Goal: Communication & Community: Participate in discussion

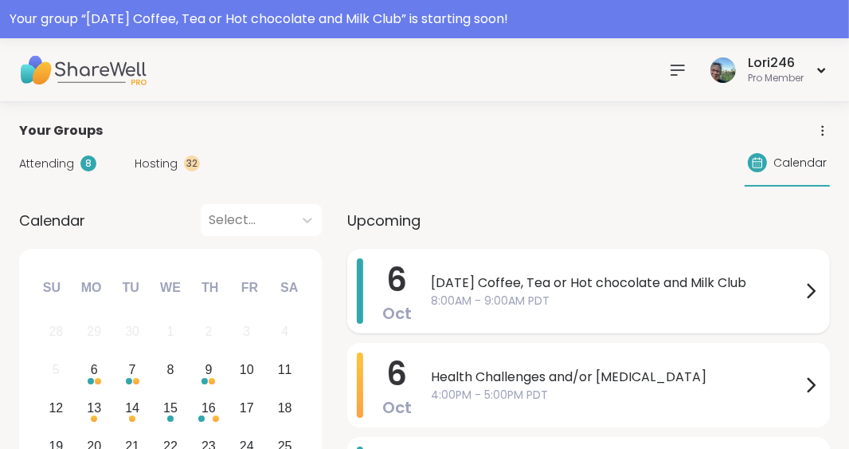
click at [454, 279] on span "[DATE] Coffee, Tea or Hot chocolate and Milk Club" at bounding box center [616, 282] width 370 height 19
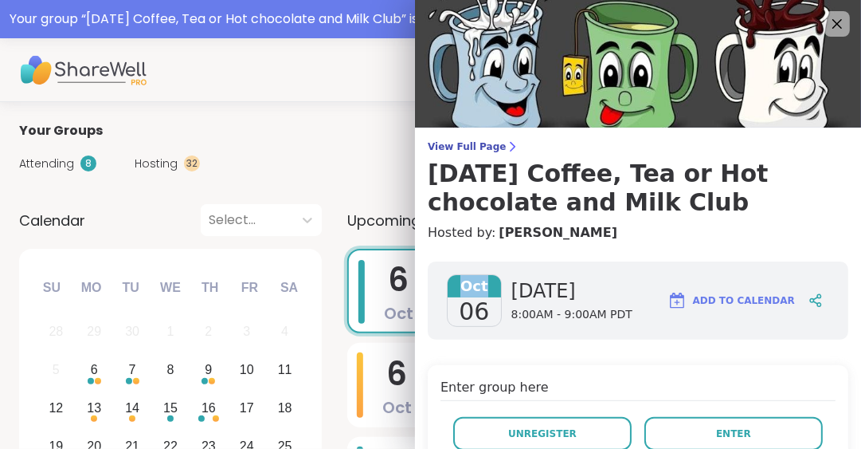
click at [454, 279] on span "Oct" at bounding box center [474, 286] width 53 height 22
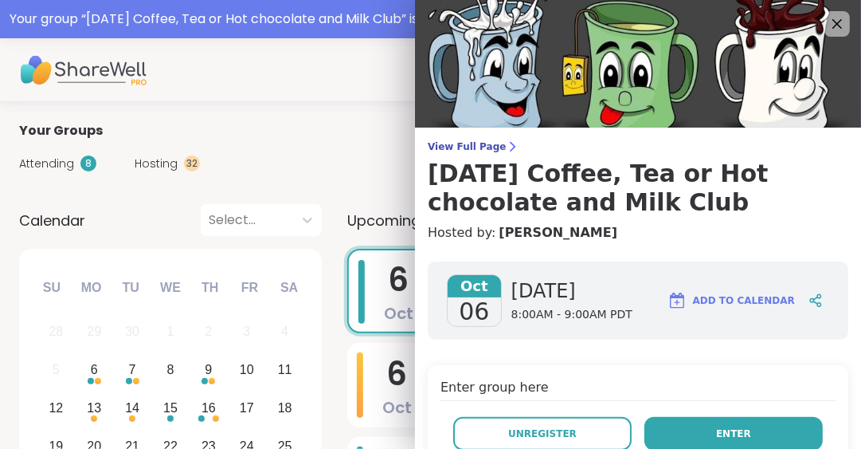
click at [687, 436] on button "Enter" at bounding box center [734, 433] width 178 height 33
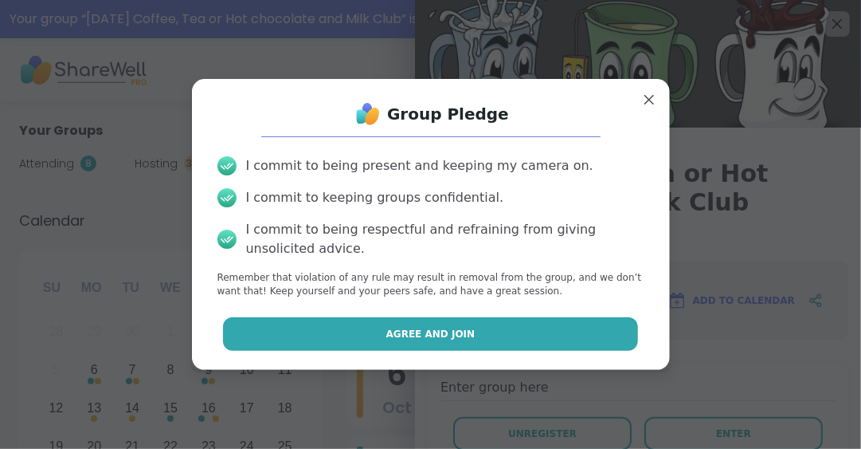
click at [575, 329] on button "Agree and Join" at bounding box center [430, 333] width 415 height 33
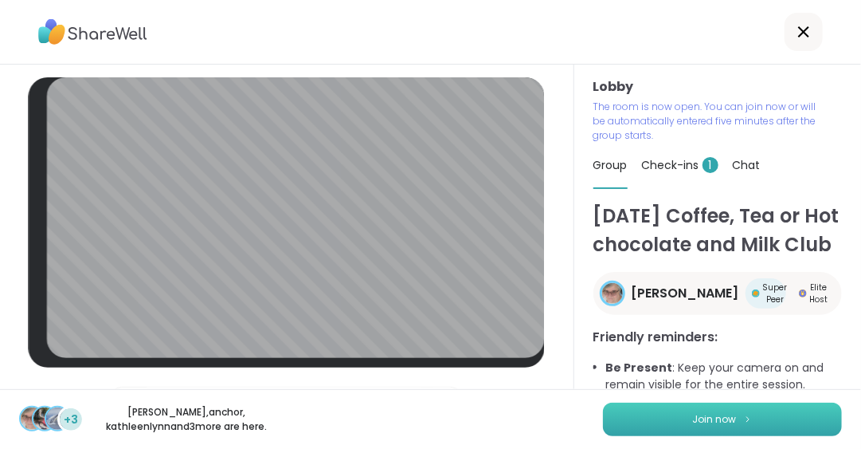
click at [761, 405] on button "Join now" at bounding box center [722, 418] width 239 height 33
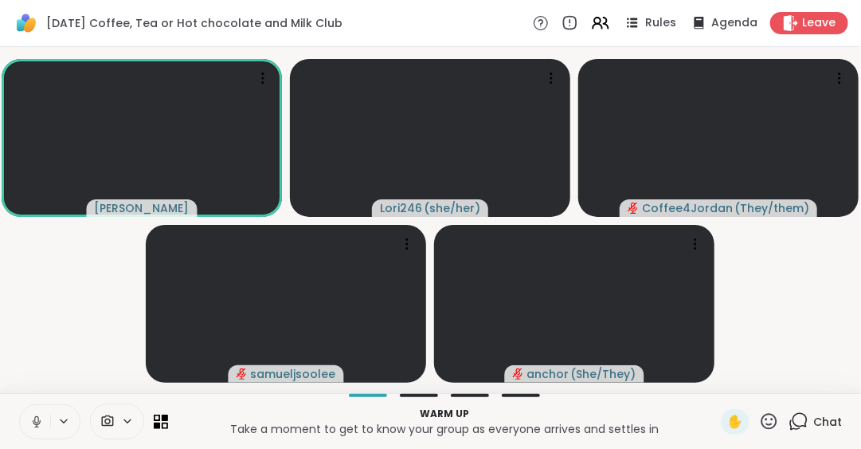
drag, startPoint x: 761, startPoint y: 405, endPoint x: 786, endPoint y: 423, distance: 31.4
click at [786, 423] on div "Warm up Take a moment to get to know your group as everyone arrives and settles…" at bounding box center [430, 421] width 861 height 56
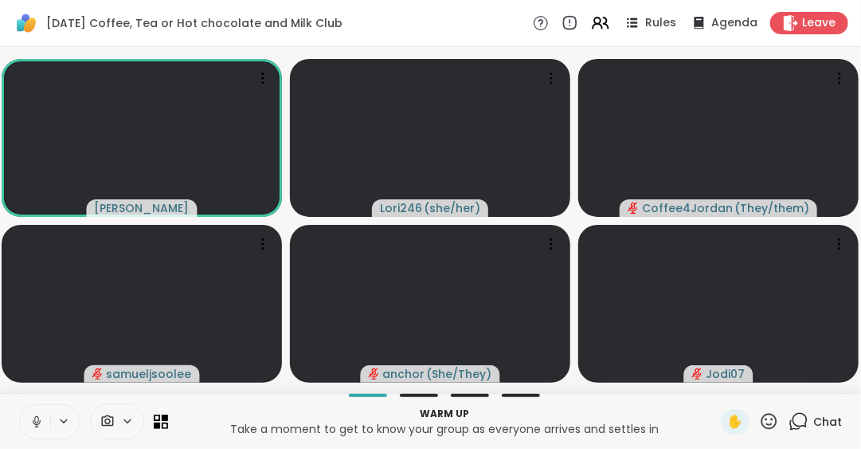
drag, startPoint x: 20, startPoint y: 440, endPoint x: 35, endPoint y: 428, distance: 19.3
click at [35, 428] on div "Warm up Take a moment to get to know your group as everyone arrives and settles…" at bounding box center [430, 421] width 861 height 56
click at [813, 417] on span "Chat" at bounding box center [827, 422] width 29 height 16
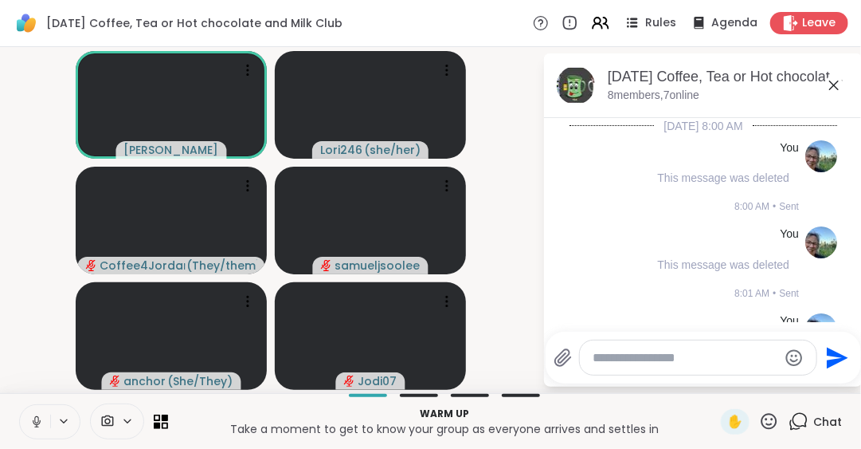
scroll to position [70, 0]
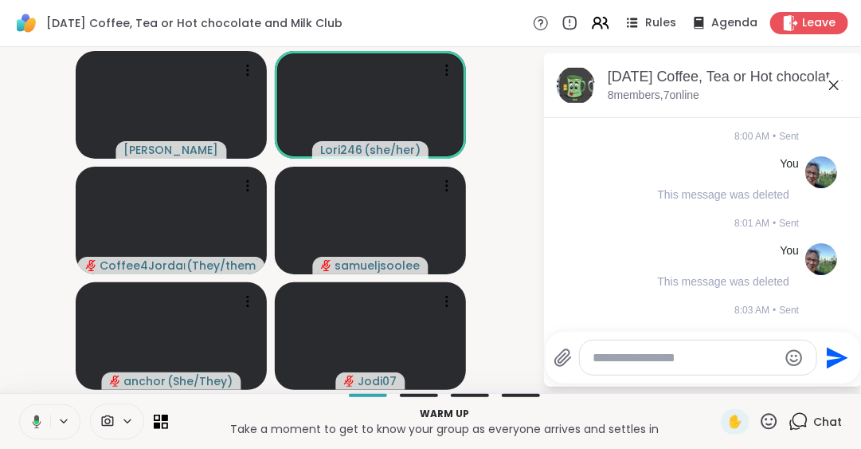
click at [836, 84] on icon at bounding box center [834, 85] width 10 height 10
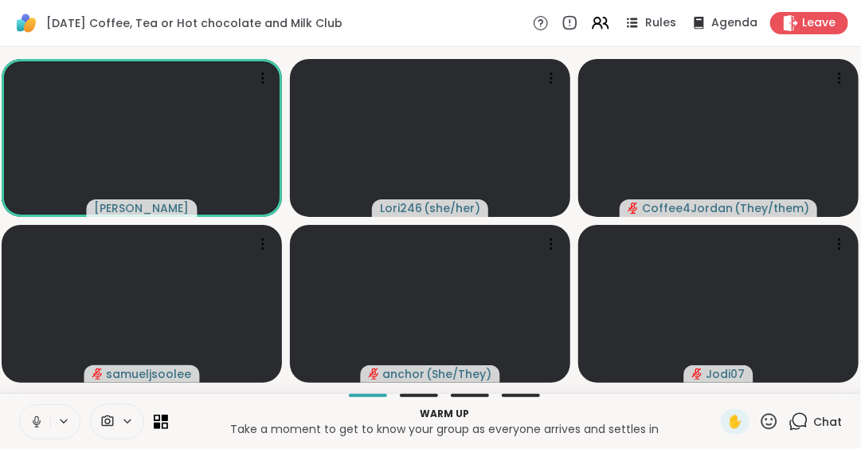
click at [816, 420] on span "Chat" at bounding box center [827, 422] width 29 height 16
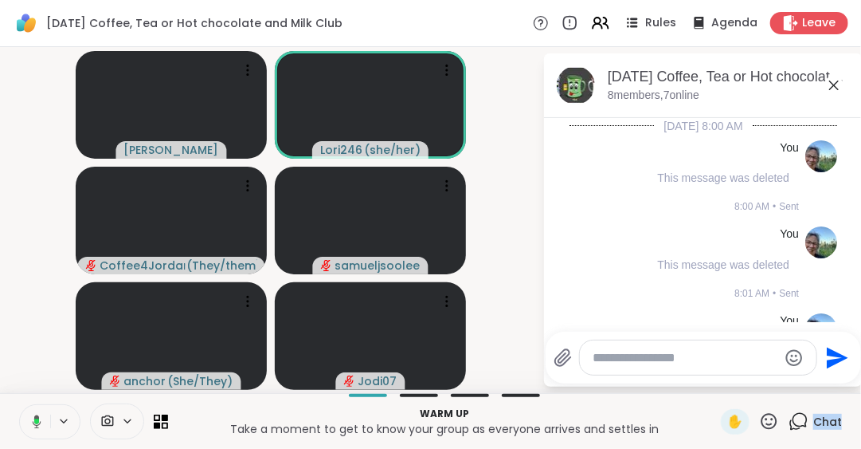
click at [816, 420] on span "Chat" at bounding box center [827, 422] width 29 height 16
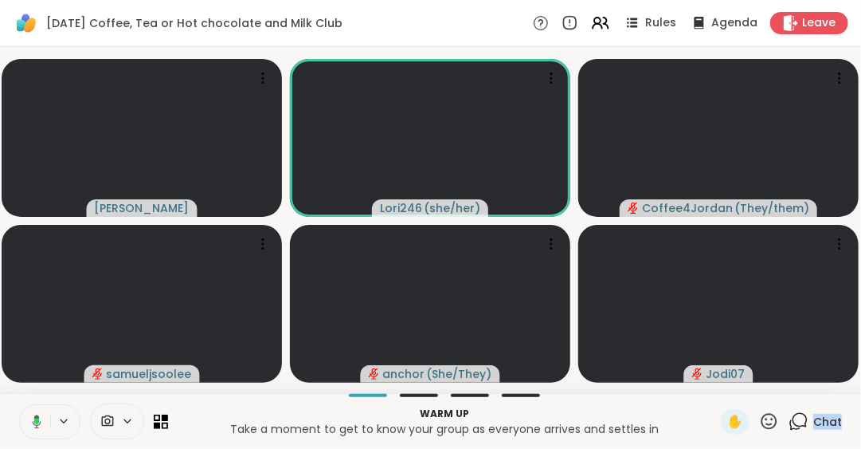
click at [816, 420] on span "Chat" at bounding box center [827, 422] width 29 height 16
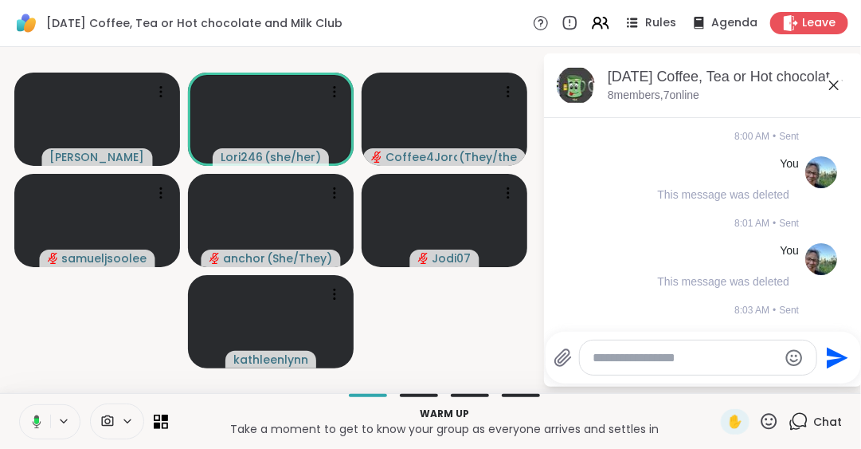
click at [828, 86] on icon at bounding box center [834, 85] width 19 height 19
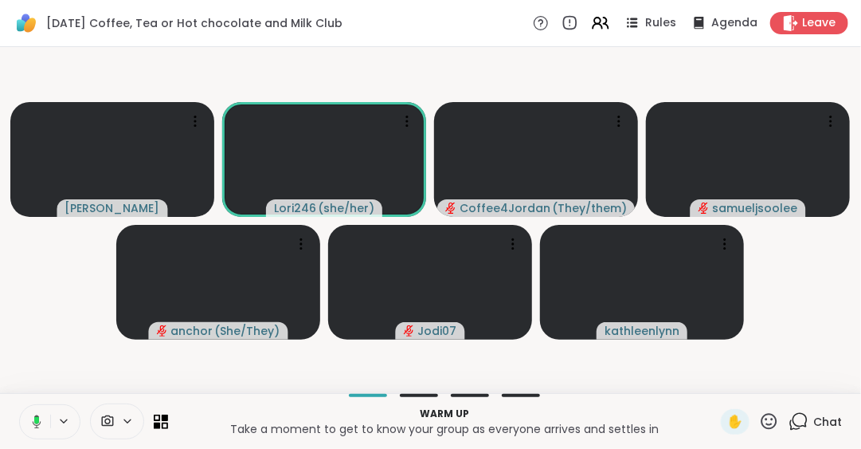
click at [36, 419] on rect at bounding box center [36, 420] width 5 height 7
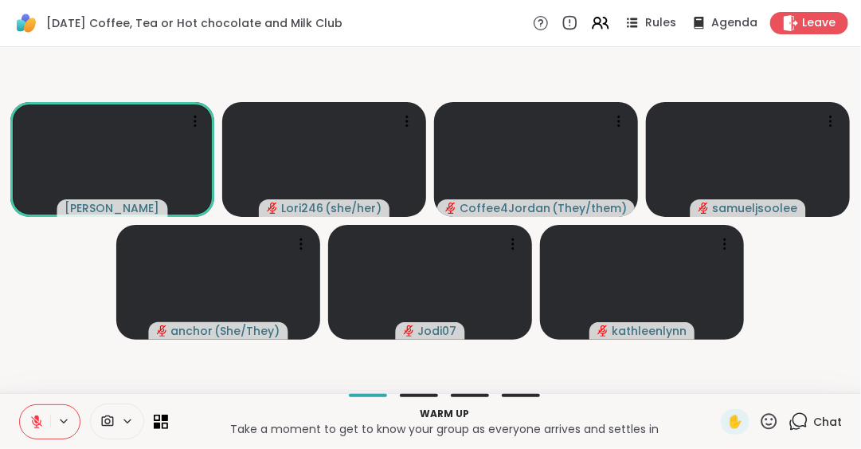
click at [762, 419] on icon at bounding box center [769, 421] width 20 height 20
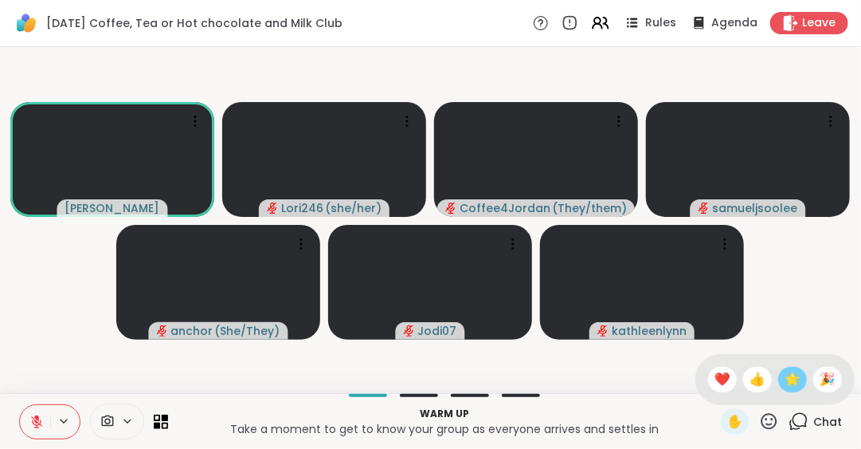
click at [785, 378] on span "🌟" at bounding box center [793, 379] width 16 height 19
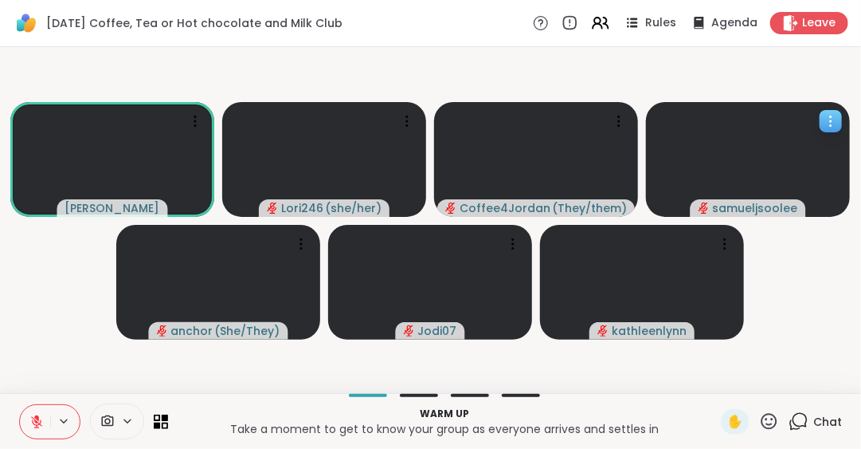
click at [828, 120] on icon at bounding box center [831, 121] width 16 height 16
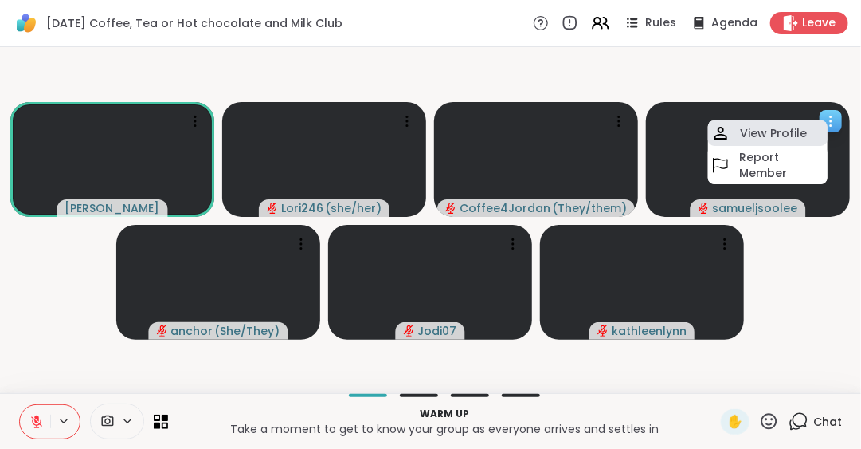
click at [809, 128] on div "View Profile" at bounding box center [768, 132] width 120 height 25
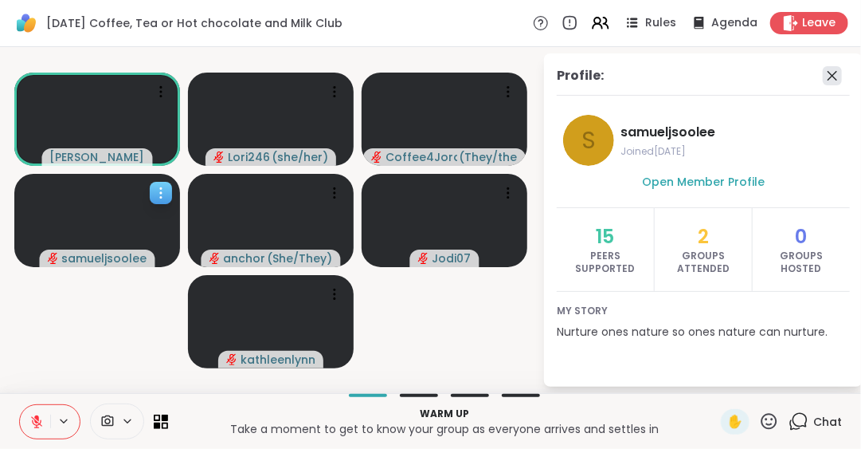
click at [826, 73] on icon at bounding box center [832, 75] width 19 height 19
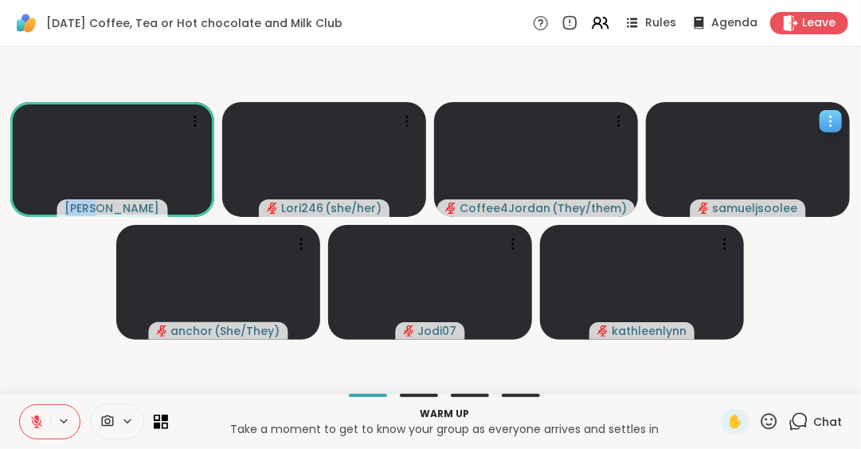
click at [826, 73] on video-player-container "[PERSON_NAME] Lori246 ( she/her ) Coffee4Jordan ( They/them ) samueljsoolee anc…" at bounding box center [431, 219] width 842 height 333
click at [626, 116] on icon at bounding box center [619, 121] width 16 height 16
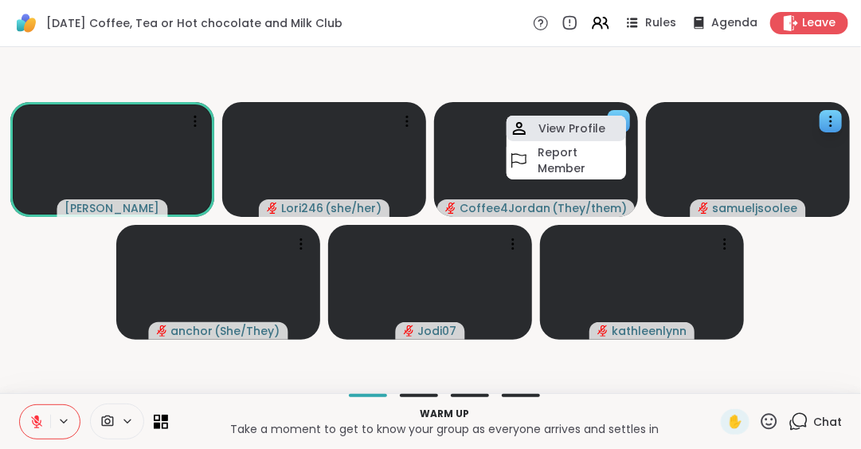
click at [590, 120] on div "View Profile" at bounding box center [567, 128] width 120 height 25
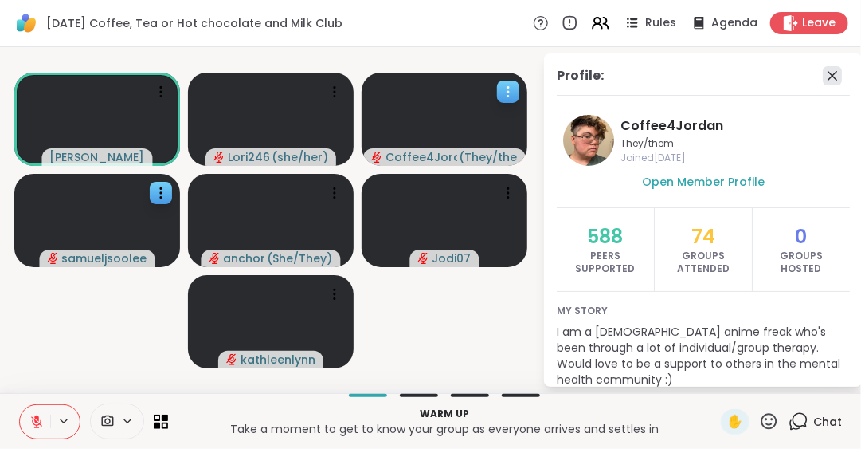
click at [823, 73] on icon at bounding box center [832, 75] width 19 height 19
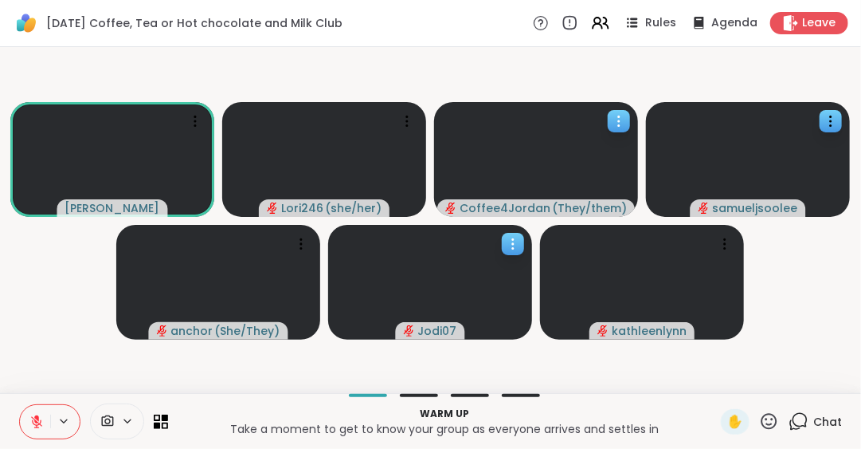
click at [523, 246] on div at bounding box center [513, 244] width 22 height 22
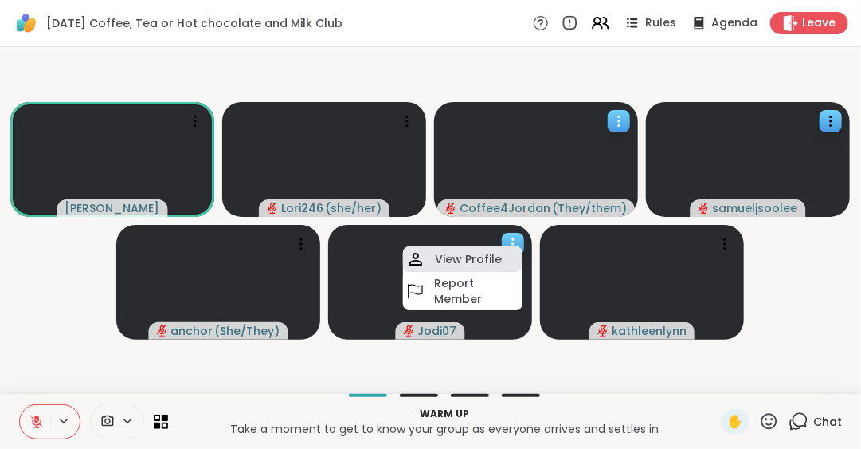
click at [504, 261] on div "View Profile" at bounding box center [463, 258] width 120 height 25
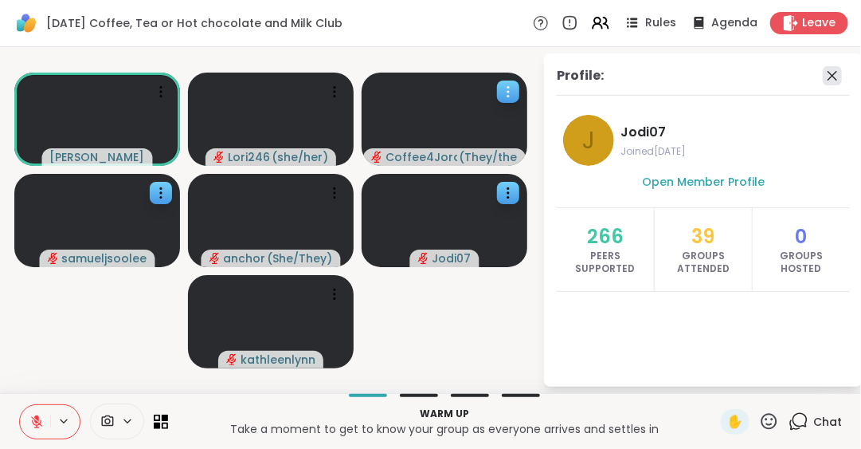
click at [835, 73] on icon at bounding box center [833, 76] width 10 height 10
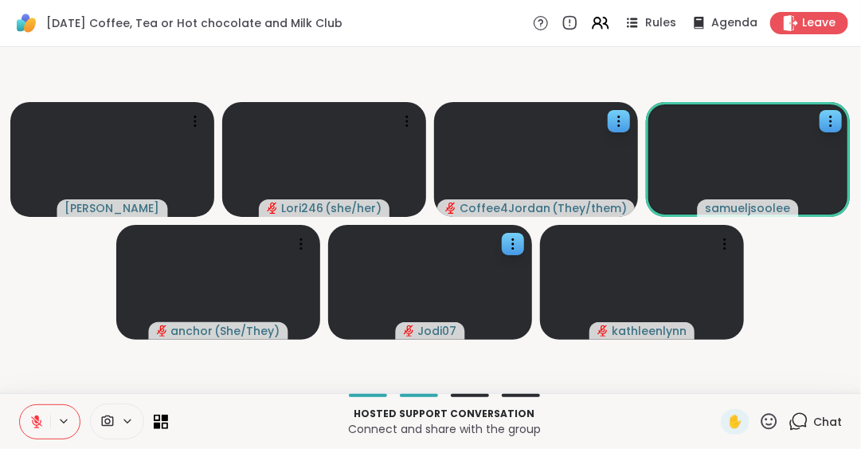
click at [29, 421] on icon at bounding box center [36, 421] width 14 height 14
click at [617, 110] on div at bounding box center [619, 121] width 22 height 22
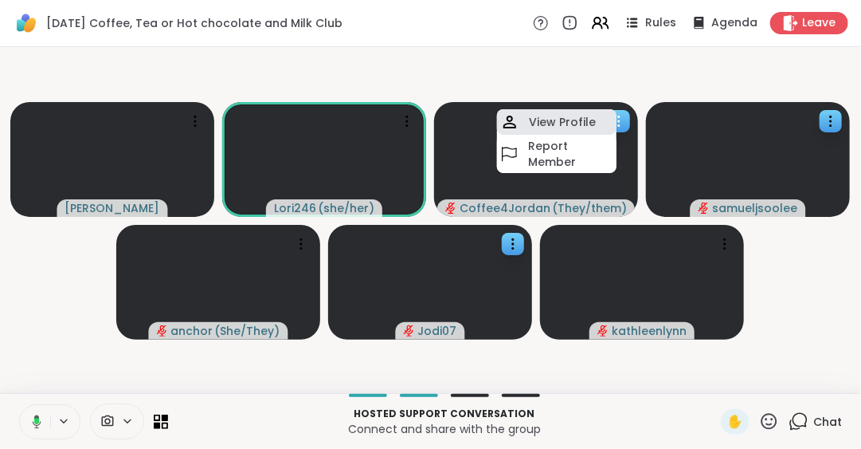
click at [591, 117] on h4 "View Profile" at bounding box center [562, 122] width 67 height 16
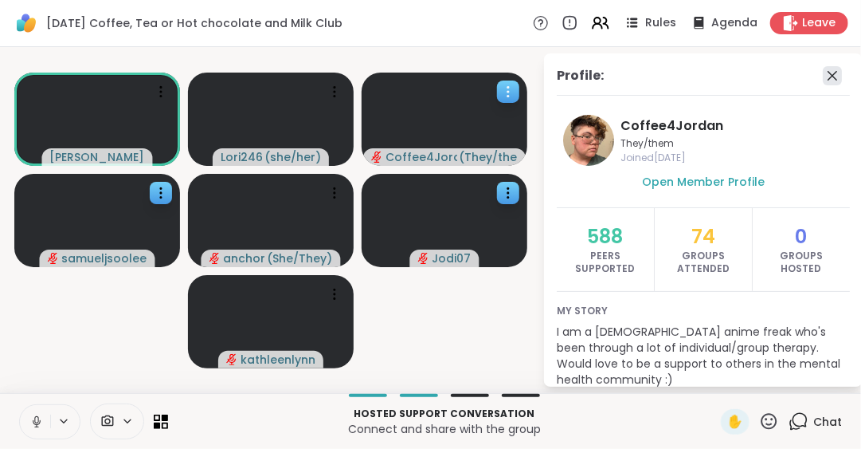
click at [823, 71] on icon at bounding box center [832, 75] width 19 height 19
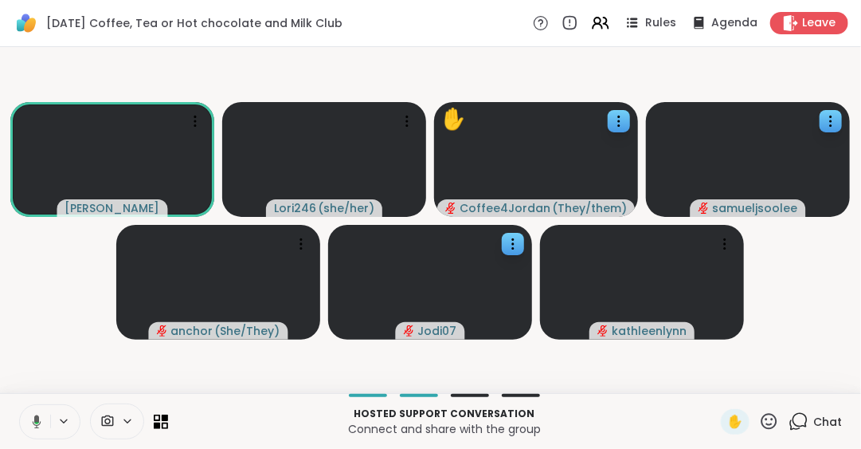
click at [38, 419] on icon at bounding box center [34, 421] width 14 height 14
click at [38, 419] on icon at bounding box center [36, 421] width 14 height 14
click at [762, 414] on icon at bounding box center [770, 421] width 16 height 16
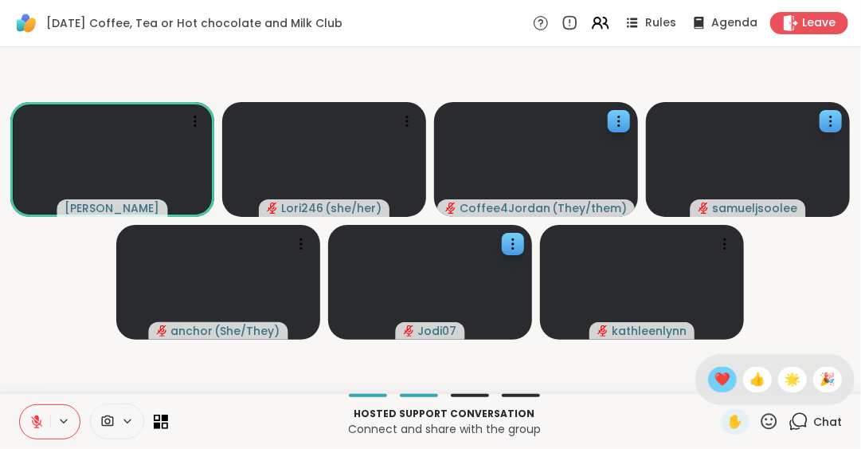
click at [715, 374] on span "❤️" at bounding box center [723, 379] width 16 height 19
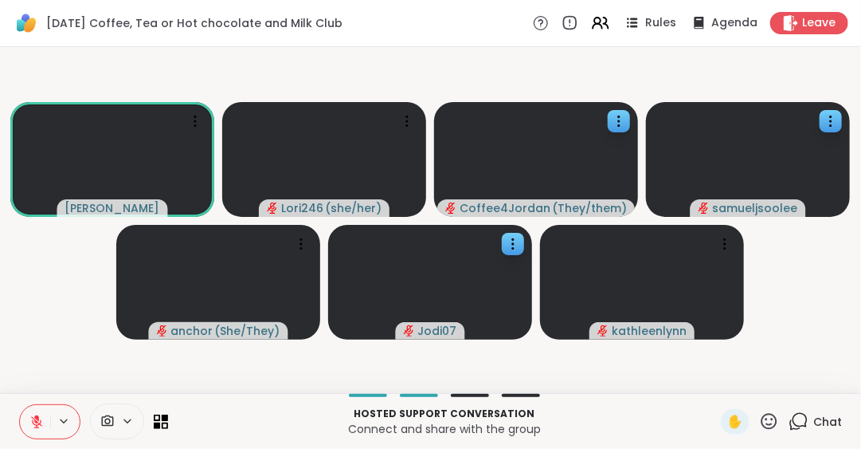
click at [759, 414] on icon at bounding box center [769, 421] width 20 height 20
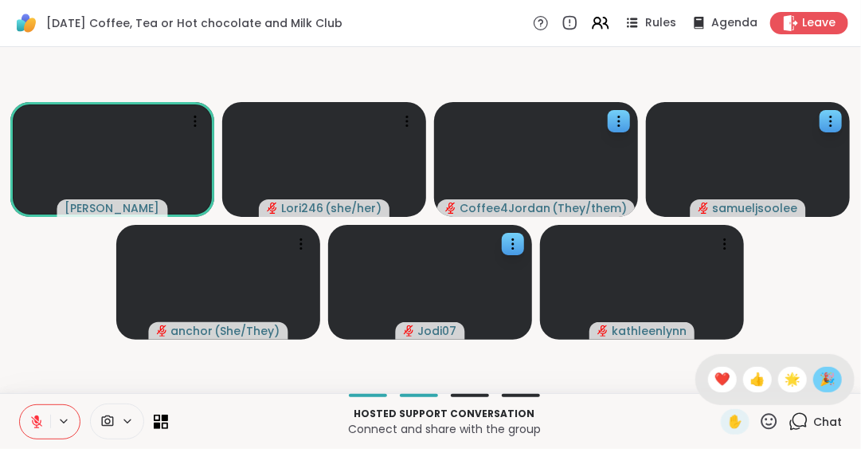
click at [820, 376] on span "🎉" at bounding box center [828, 379] width 16 height 19
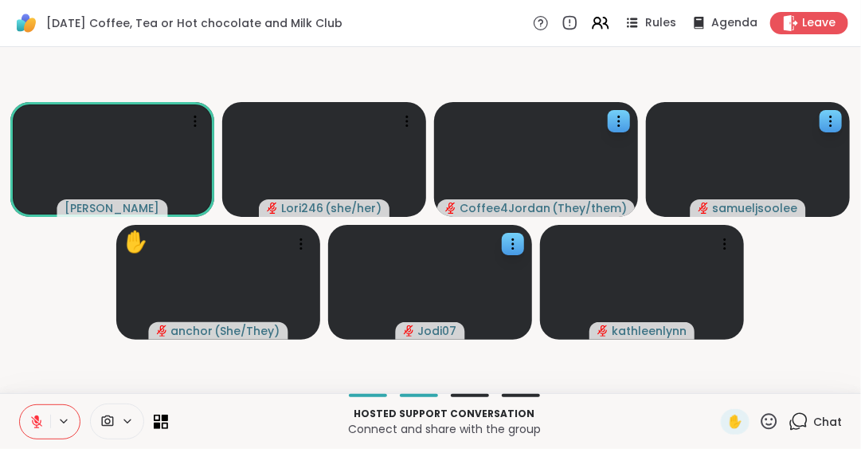
click at [32, 421] on icon at bounding box center [36, 421] width 11 height 11
click at [37, 417] on icon at bounding box center [36, 421] width 14 height 14
click at [37, 417] on icon at bounding box center [36, 417] width 5 height 6
click at [36, 414] on icon at bounding box center [36, 421] width 14 height 14
click at [37, 417] on icon at bounding box center [36, 417] width 5 height 6
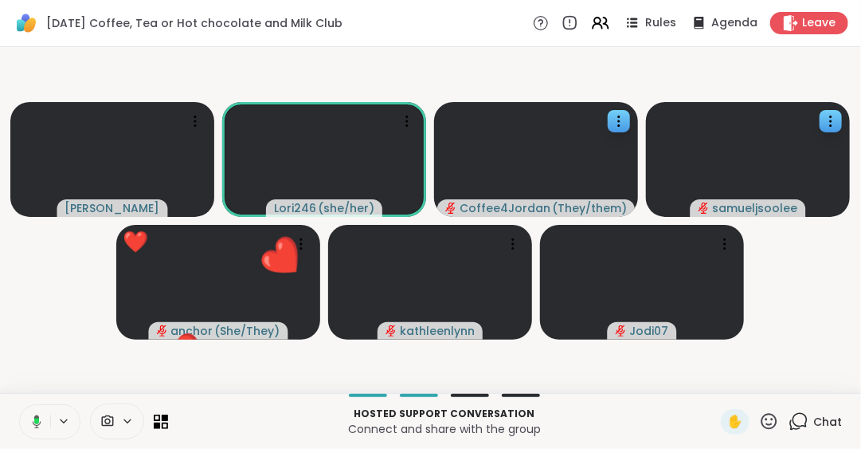
click at [33, 420] on icon at bounding box center [34, 421] width 14 height 14
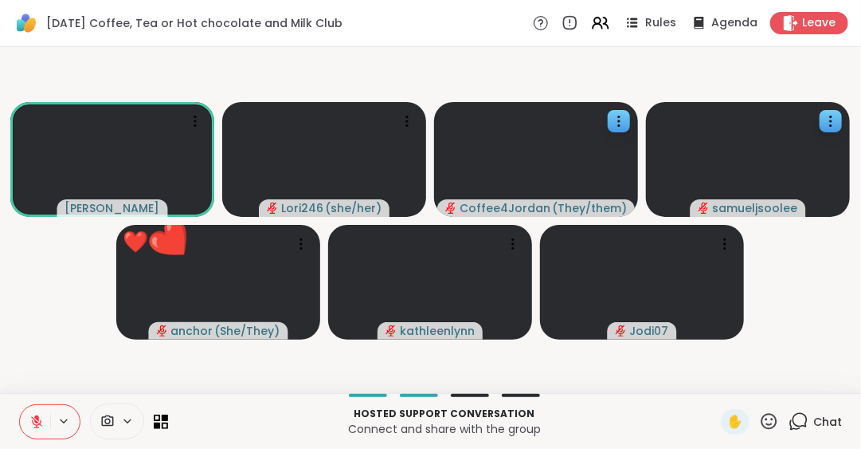
click at [31, 366] on video-player-container "[PERSON_NAME] Lori246 ( she/her ) Coffee4Jordan ( They/them ) samueljsoolee ❤️ …" at bounding box center [431, 219] width 842 height 333
click at [36, 417] on icon at bounding box center [36, 417] width 5 height 6
click at [36, 417] on icon at bounding box center [36, 421] width 14 height 14
click at [36, 417] on icon at bounding box center [36, 417] width 5 height 6
click at [36, 417] on icon at bounding box center [36, 421] width 14 height 14
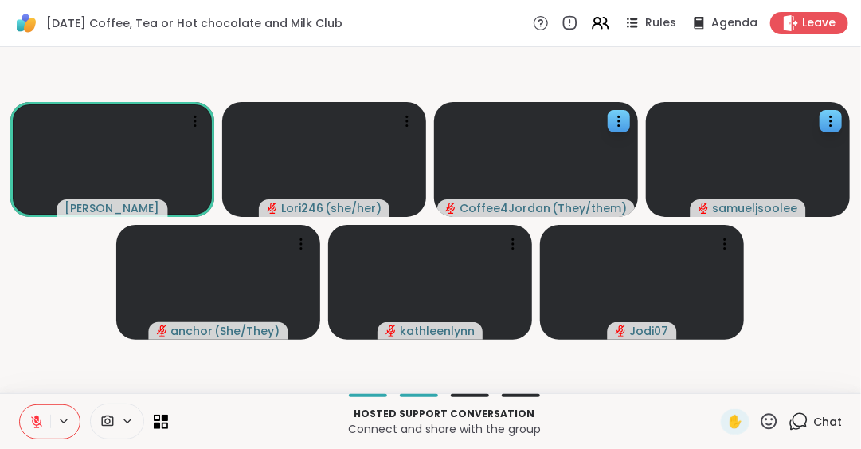
click at [36, 417] on icon at bounding box center [36, 417] width 5 height 6
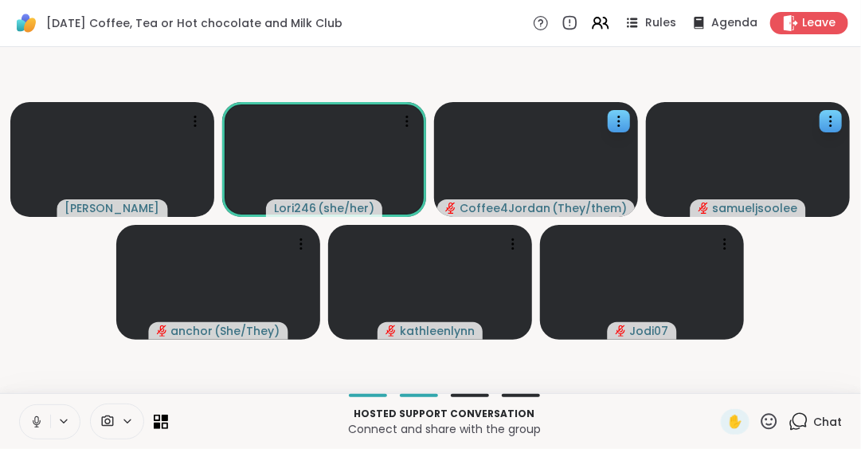
click at [36, 417] on icon at bounding box center [36, 421] width 14 height 14
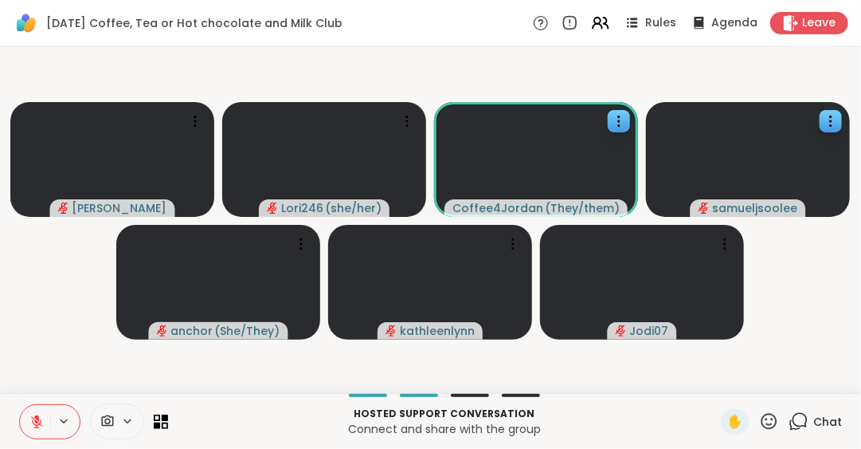
click at [759, 421] on icon at bounding box center [769, 421] width 20 height 20
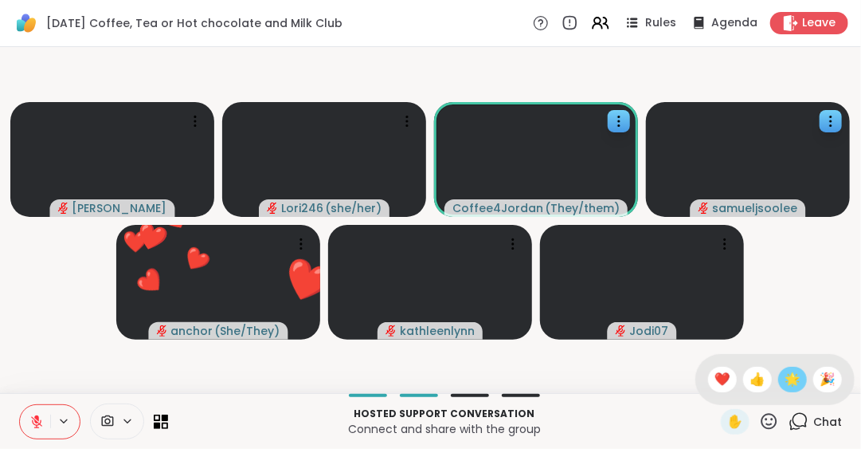
click at [785, 373] on span "🌟" at bounding box center [793, 379] width 16 height 19
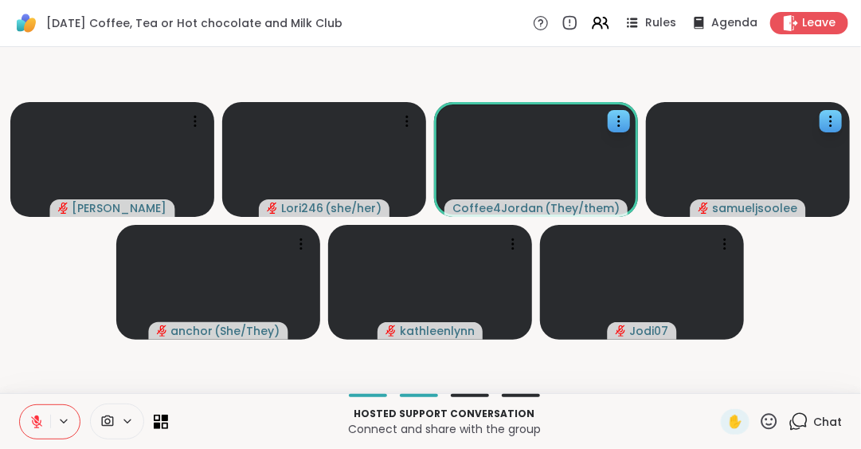
click at [759, 421] on icon at bounding box center [769, 421] width 20 height 20
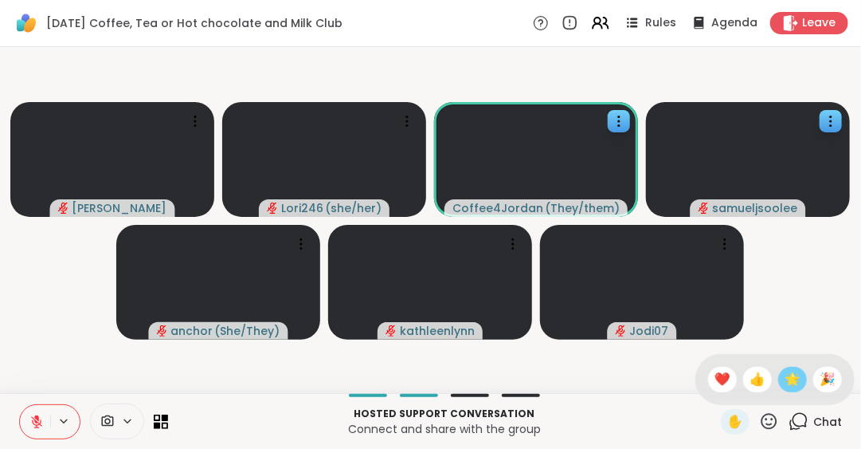
click at [785, 381] on span "🌟" at bounding box center [793, 379] width 16 height 19
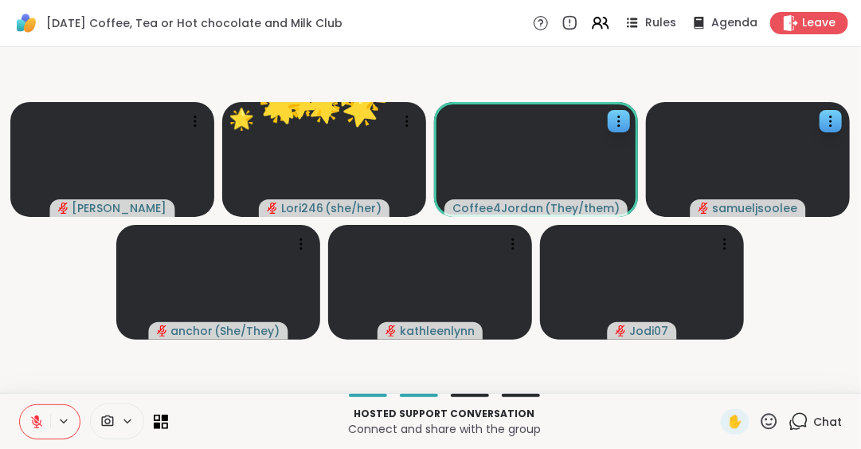
click at [772, 381] on video-player-container "[PERSON_NAME] 🌟 Lori246 ( she/her ) 🌟 🌟 🌟 🌟 🌟 🌟 🌟 🌟 🌟 🌟 🌟 🌟 🌟 🌟 🌟 🌟 🌟 🌟 🌟 🌟 🌟 🌟…" at bounding box center [431, 219] width 842 height 333
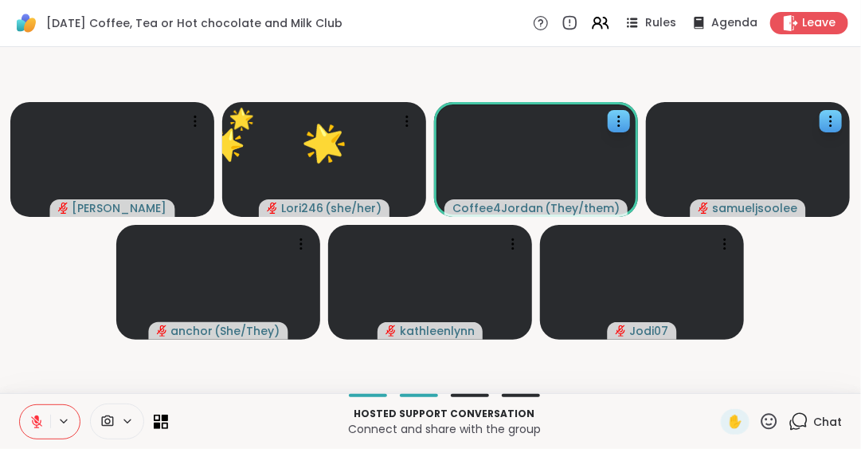
drag, startPoint x: 772, startPoint y: 381, endPoint x: 790, endPoint y: 347, distance: 37.8
click at [790, 347] on video-player-container "[PERSON_NAME] 🌟 Lori246 ( she/her ) 🌟 🌟 🌟 🌟 🌟 🌟 🌟 🌟 🌟 🌟 🌟 🌟 🌟 🌟 🌟 🌟 🌟 🌟 🌟 🌟 🌟 🌟…" at bounding box center [431, 219] width 842 height 333
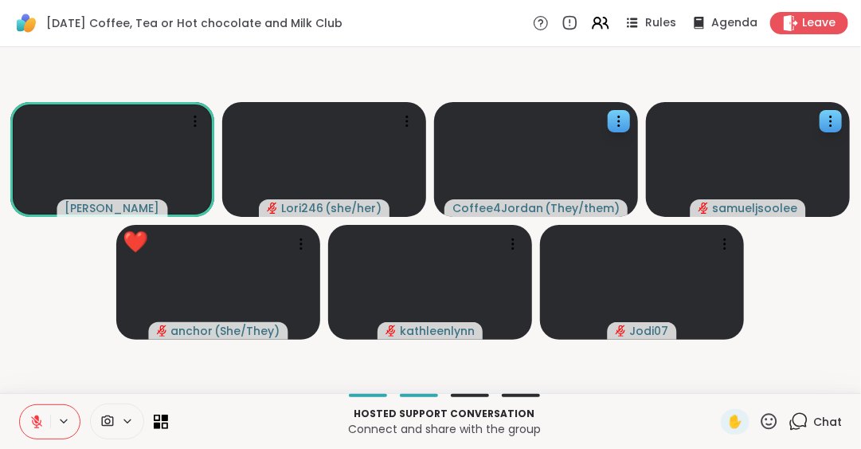
click at [760, 421] on icon at bounding box center [769, 421] width 20 height 20
click at [35, 413] on button at bounding box center [35, 421] width 30 height 33
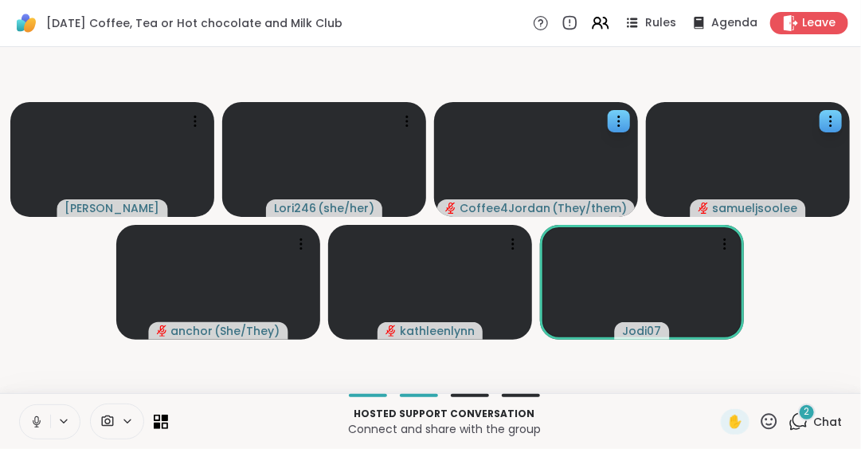
click at [35, 413] on button at bounding box center [35, 421] width 30 height 33
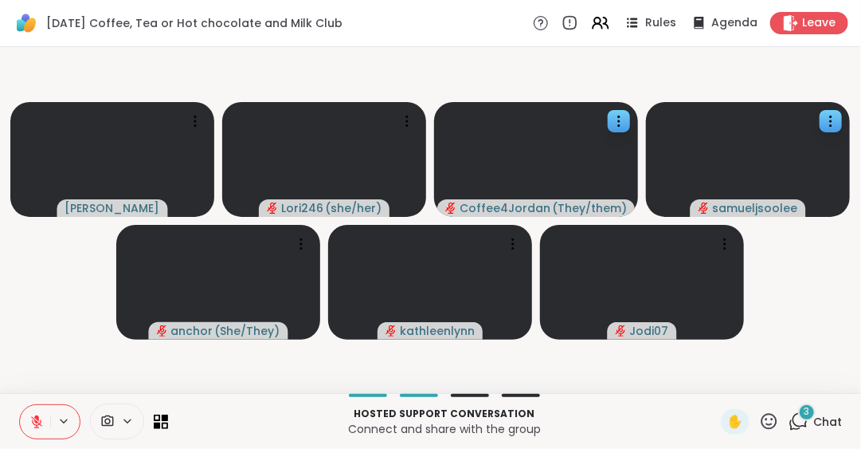
click at [35, 413] on button at bounding box center [35, 421] width 30 height 33
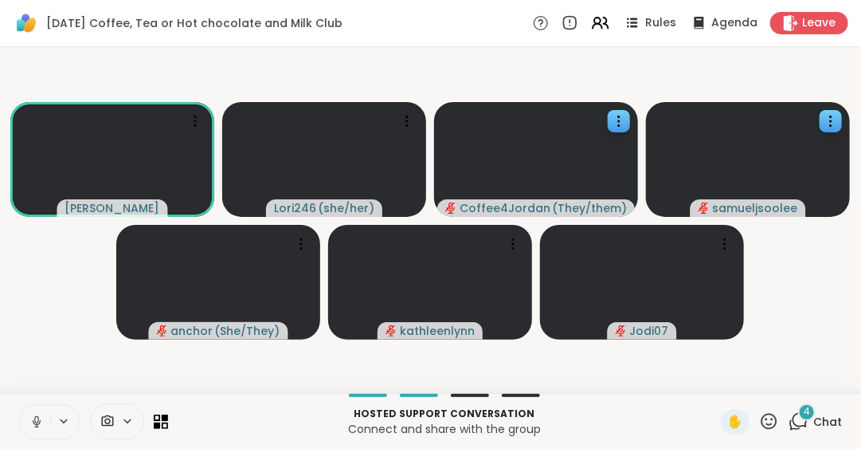
click at [37, 420] on icon at bounding box center [36, 421] width 14 height 14
drag, startPoint x: 37, startPoint y: 420, endPoint x: 49, endPoint y: 344, distance: 76.6
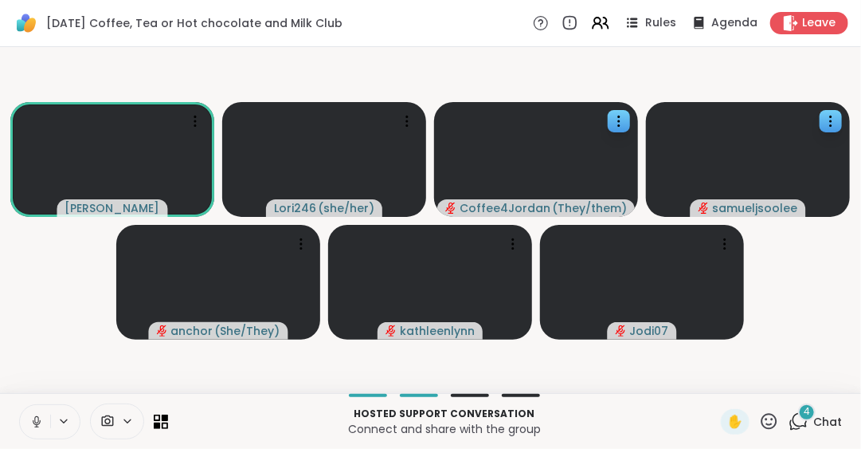
click at [49, 344] on div "[DATE] Coffee, Tea or Hot chocolate and Milk Club Rules Agenda Leave [PERSON_NA…" at bounding box center [430, 224] width 861 height 449
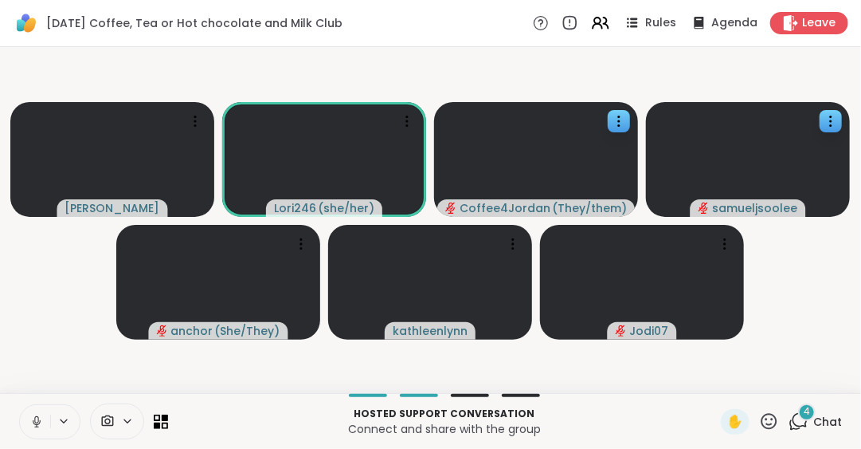
click at [33, 422] on icon at bounding box center [37, 421] width 8 height 5
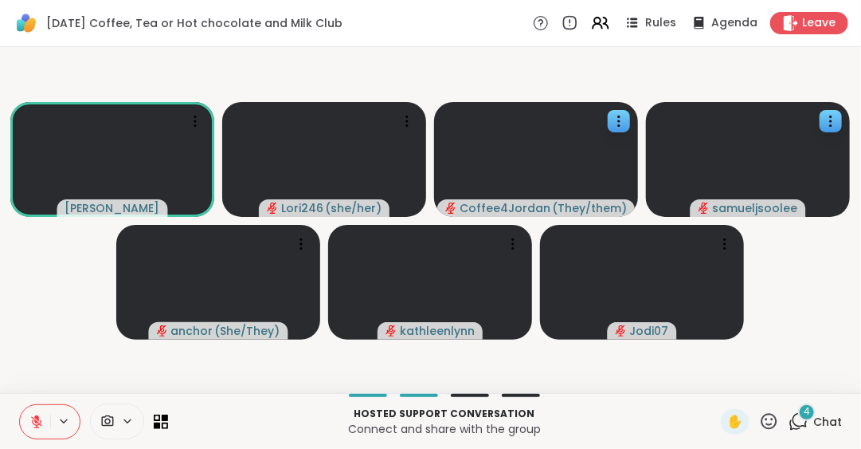
click at [814, 420] on span "Chat" at bounding box center [827, 422] width 29 height 16
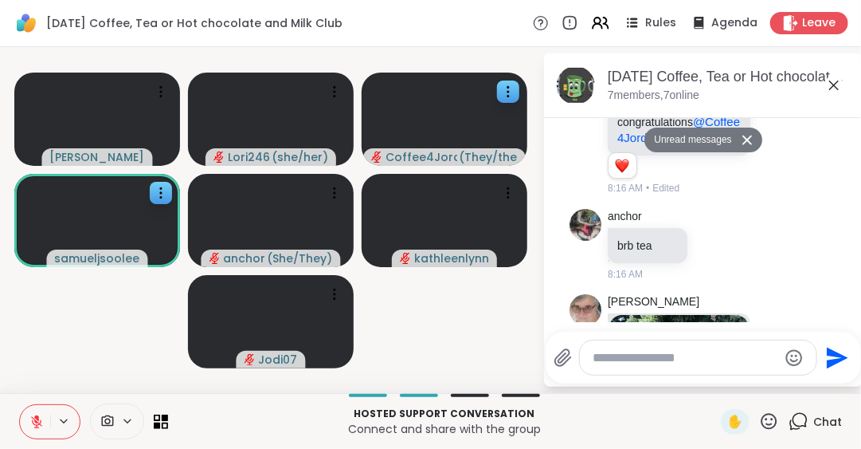
scroll to position [370, 0]
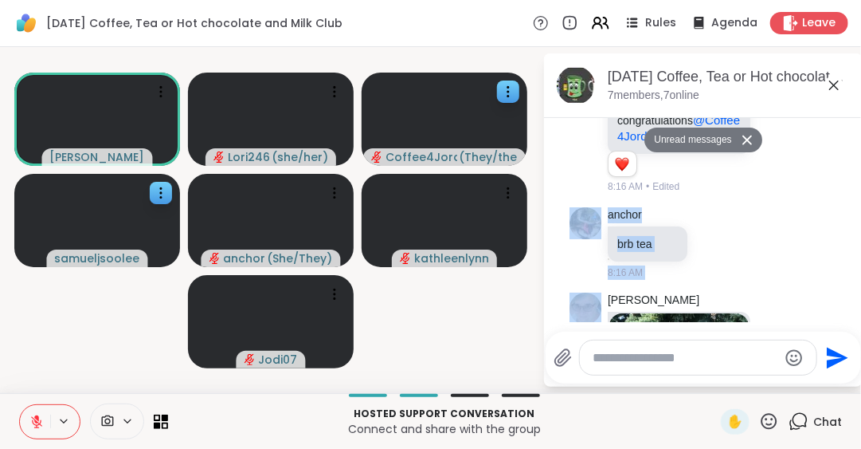
drag, startPoint x: 837, startPoint y: 187, endPoint x: 842, endPoint y: 214, distance: 26.7
click at [842, 214] on div "[DATE] 8:00 AM You This message was deleted 8:00 AM • Sent You This message was…" at bounding box center [703, 220] width 319 height 204
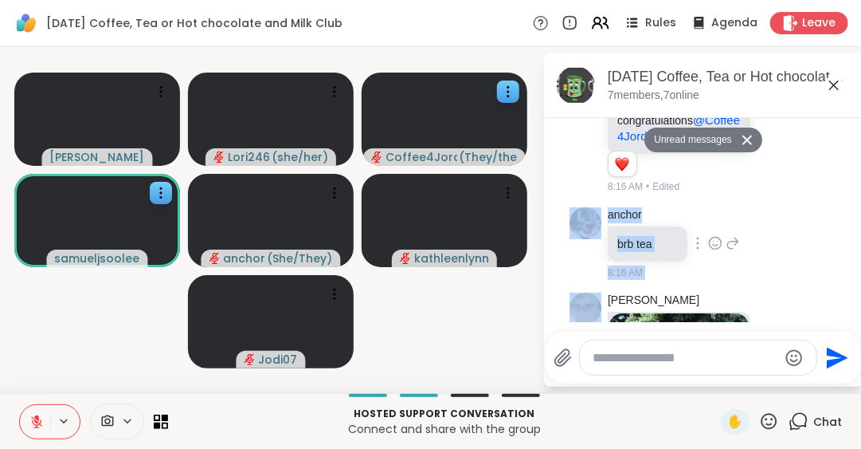
click at [758, 234] on div "anchor brb tea 8:16 AM" at bounding box center [704, 243] width 268 height 85
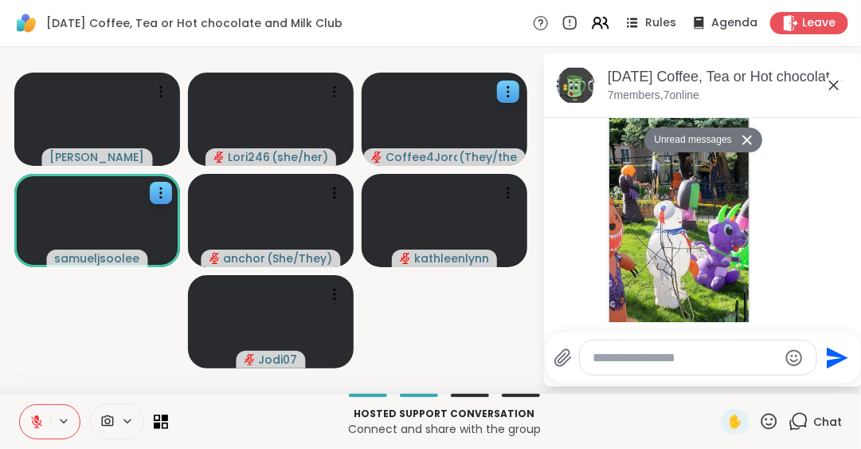
scroll to position [642, 0]
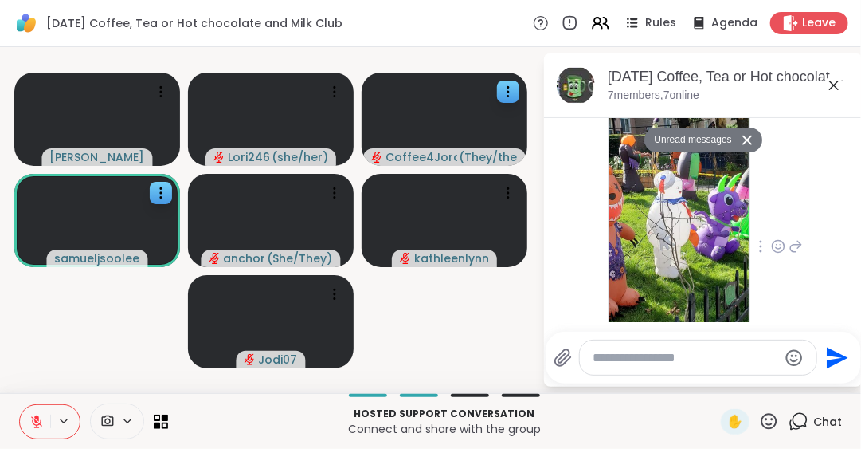
click at [771, 248] on icon at bounding box center [778, 246] width 14 height 16
click at [771, 220] on div "Select Reaction: Heart" at bounding box center [778, 221] width 14 height 14
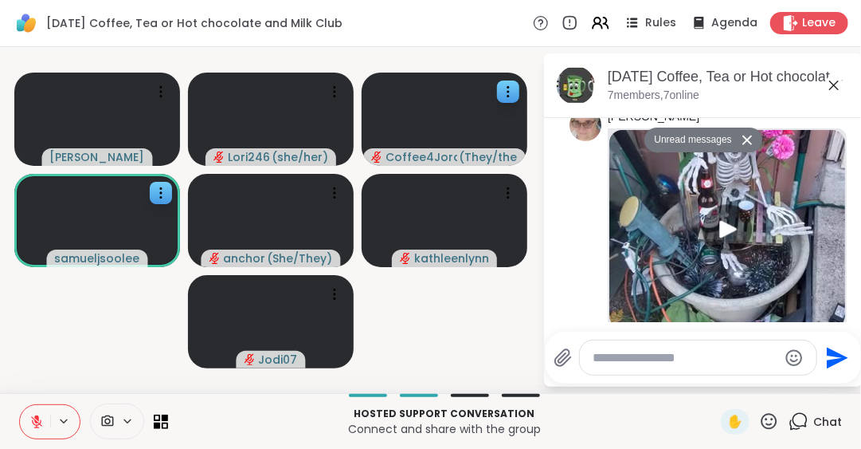
scroll to position [1084, 0]
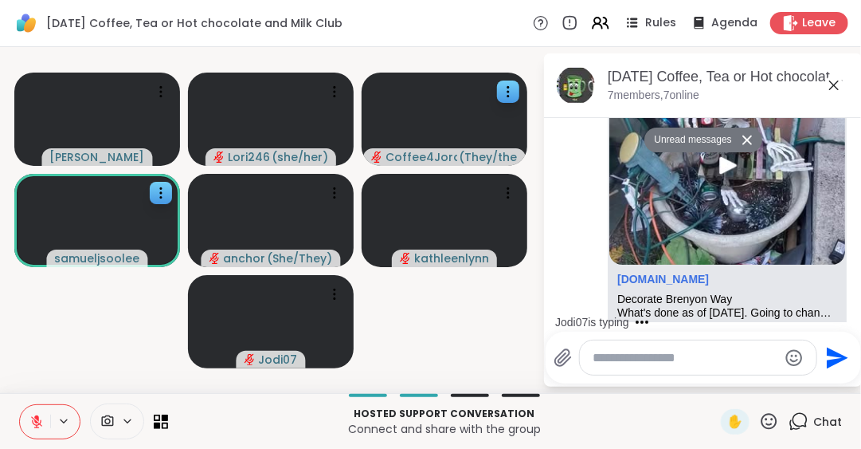
click at [837, 85] on icon at bounding box center [834, 85] width 19 height 19
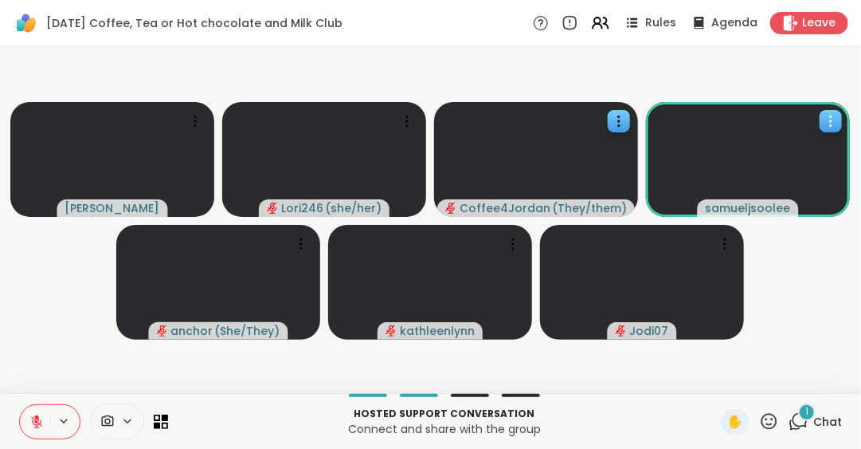
click at [833, 119] on icon at bounding box center [831, 121] width 16 height 16
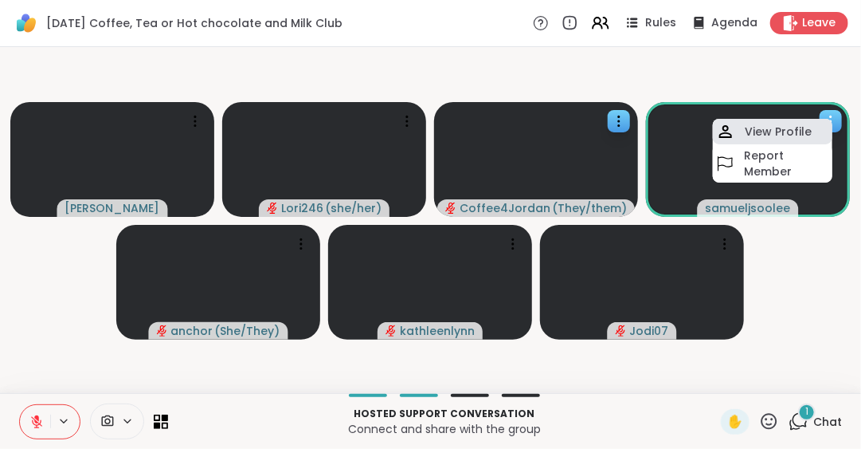
click at [801, 122] on div "View Profile" at bounding box center [773, 131] width 120 height 25
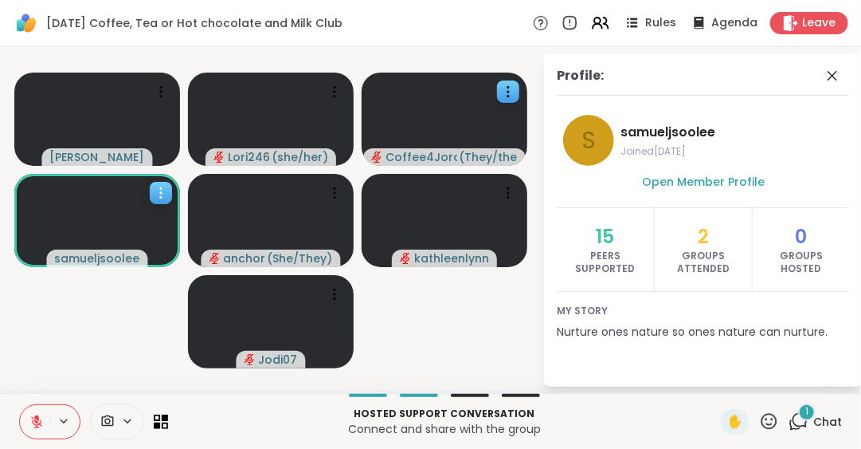
click at [801, 123] on span "samueljsoolee" at bounding box center [732, 132] width 223 height 19
click at [821, 76] on div "Profile:" at bounding box center [703, 80] width 293 height 29
click at [831, 72] on icon at bounding box center [832, 75] width 19 height 19
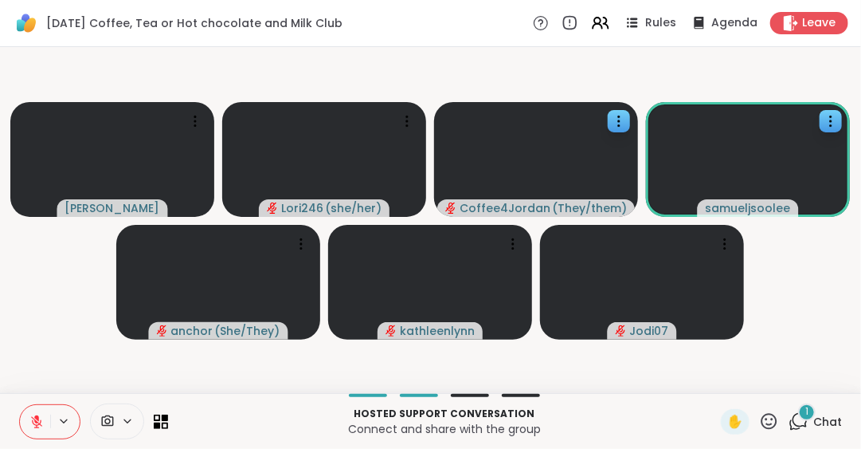
click at [762, 420] on icon at bounding box center [770, 421] width 16 height 16
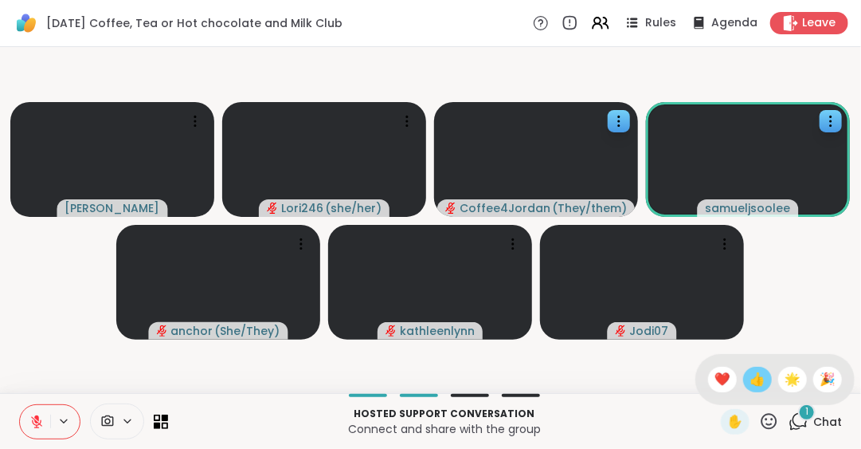
click at [750, 378] on span "👍" at bounding box center [758, 379] width 16 height 19
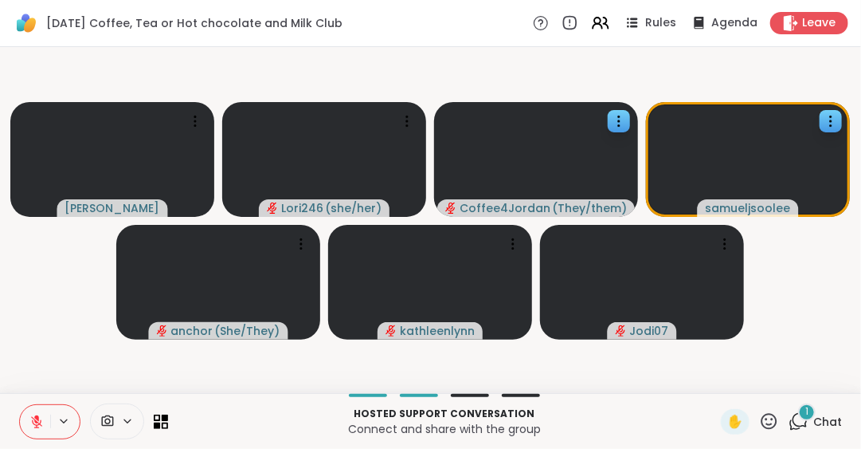
click at [759, 416] on icon at bounding box center [769, 421] width 20 height 20
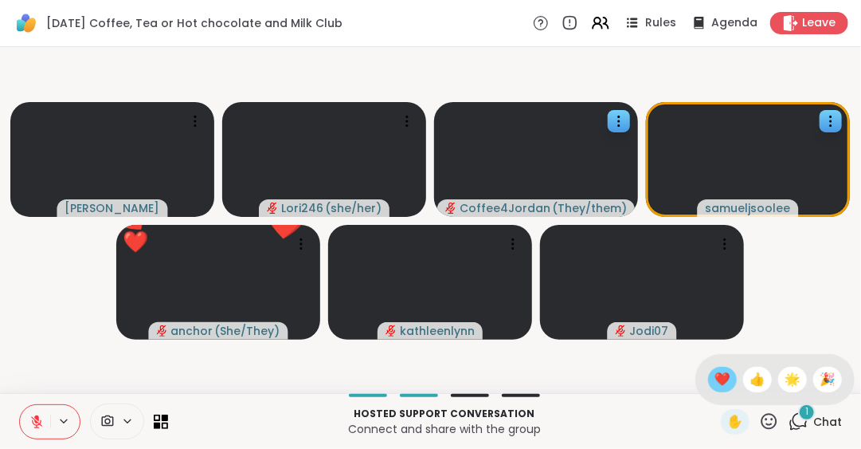
click at [715, 379] on span "❤️" at bounding box center [723, 379] width 16 height 19
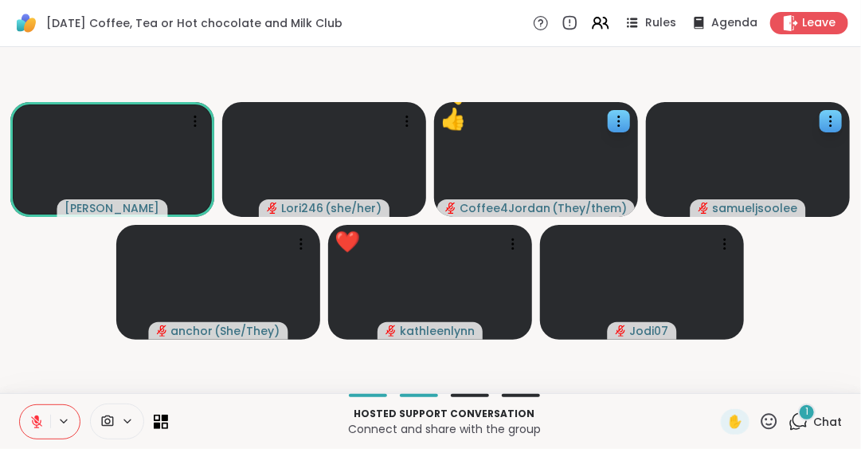
click at [759, 421] on icon at bounding box center [769, 421] width 20 height 20
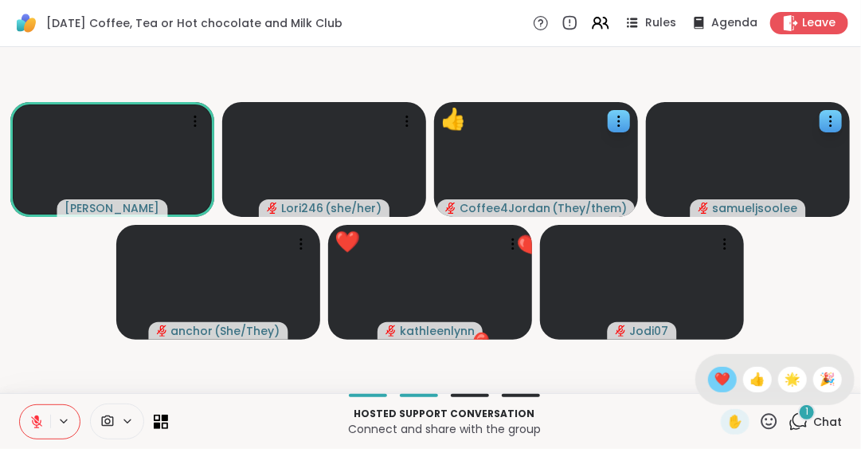
click at [715, 374] on span "❤️" at bounding box center [723, 379] width 16 height 19
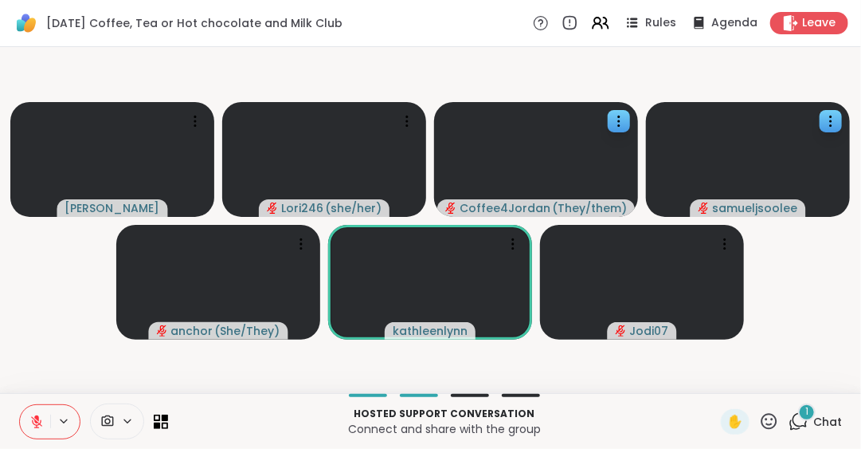
click at [759, 414] on icon at bounding box center [769, 421] width 20 height 20
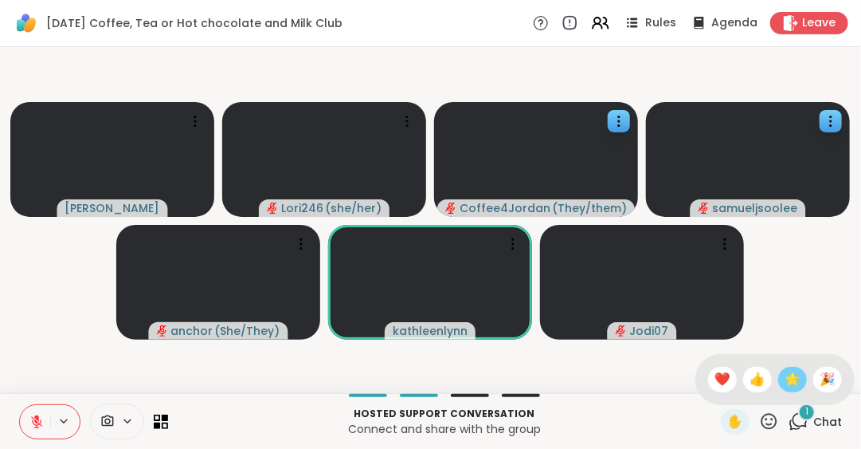
click at [785, 378] on span "🌟" at bounding box center [793, 379] width 16 height 19
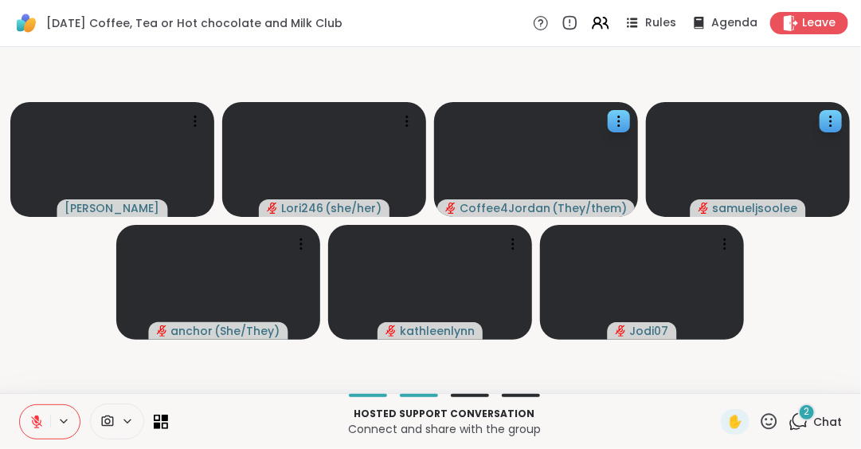
click at [770, 378] on video-player-container "[PERSON_NAME] Lori246 ( she/her ) Coffee4Jordan ( They/them ) samueljsoolee anc…" at bounding box center [431, 219] width 842 height 333
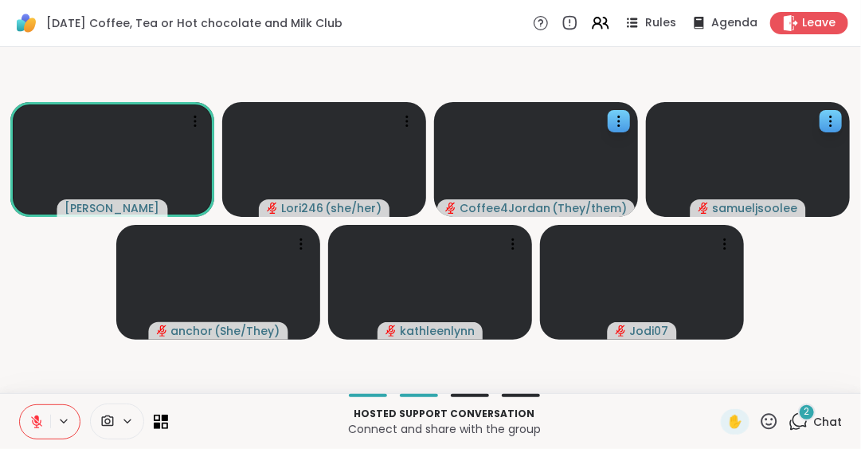
click at [813, 417] on span "Chat" at bounding box center [827, 422] width 29 height 16
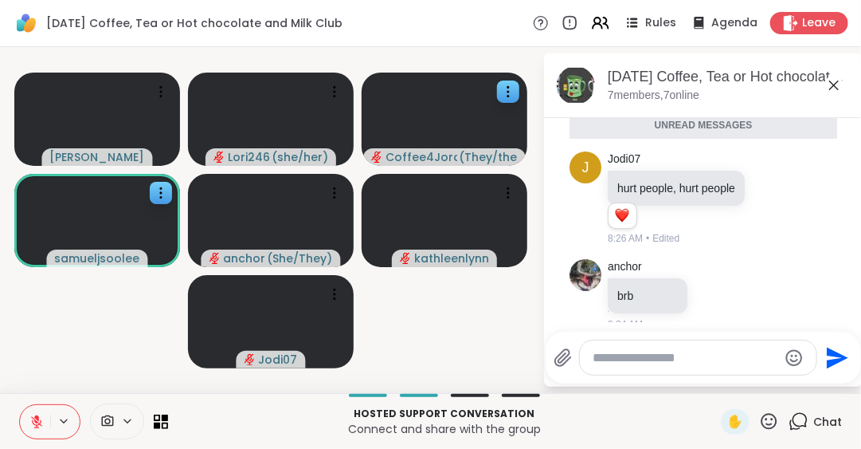
scroll to position [1423, 0]
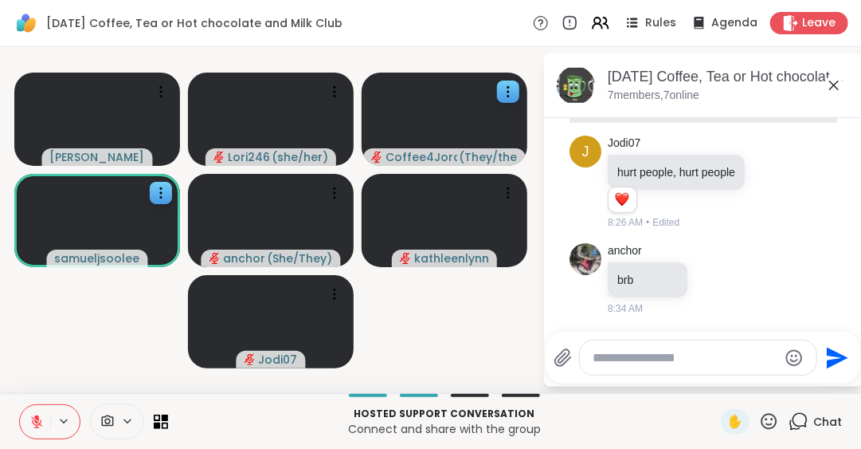
click at [835, 82] on icon at bounding box center [834, 85] width 19 height 19
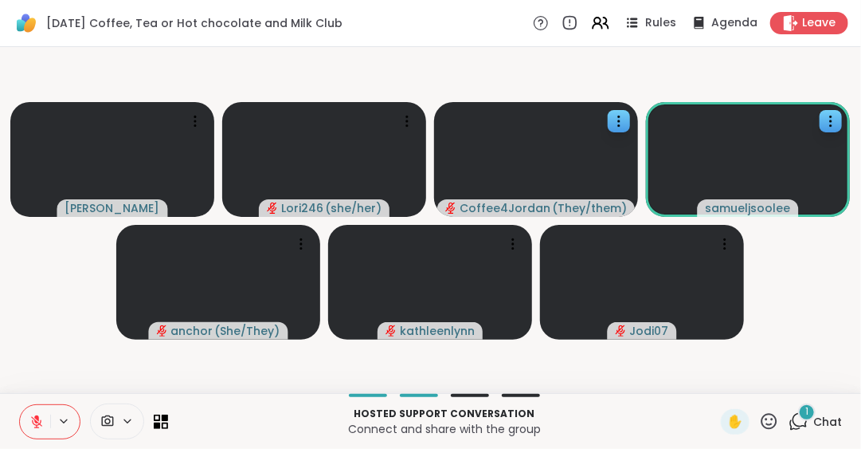
click at [762, 417] on icon at bounding box center [769, 421] width 20 height 20
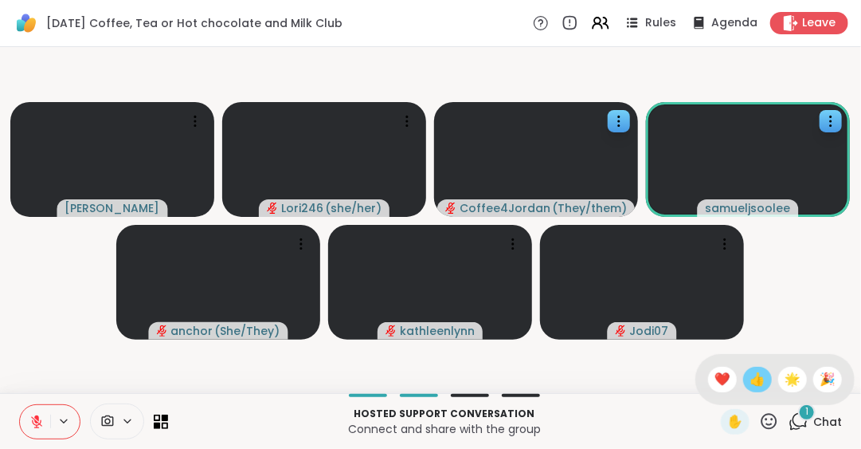
click at [750, 382] on span "👍" at bounding box center [758, 379] width 16 height 19
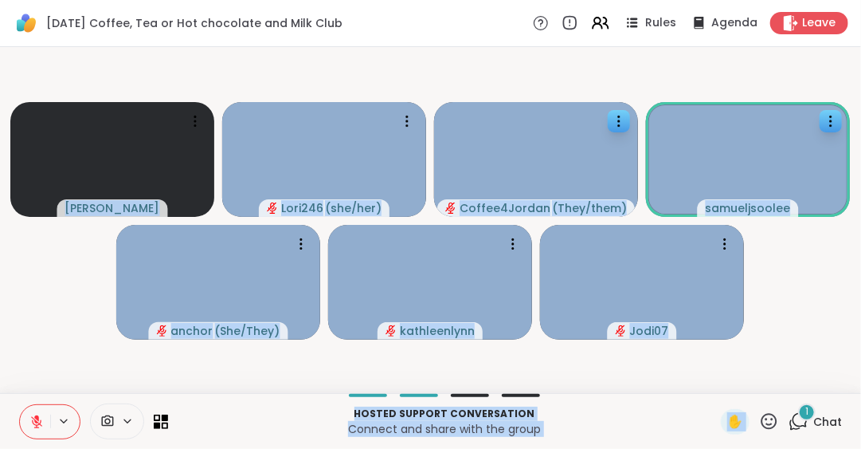
drag, startPoint x: 749, startPoint y: 350, endPoint x: 752, endPoint y: 418, distance: 68.6
click at [752, 418] on div "[DATE] Coffee, Tea or Hot chocolate and Milk Club Rules Agenda Leave [PERSON_NA…" at bounding box center [430, 224] width 861 height 449
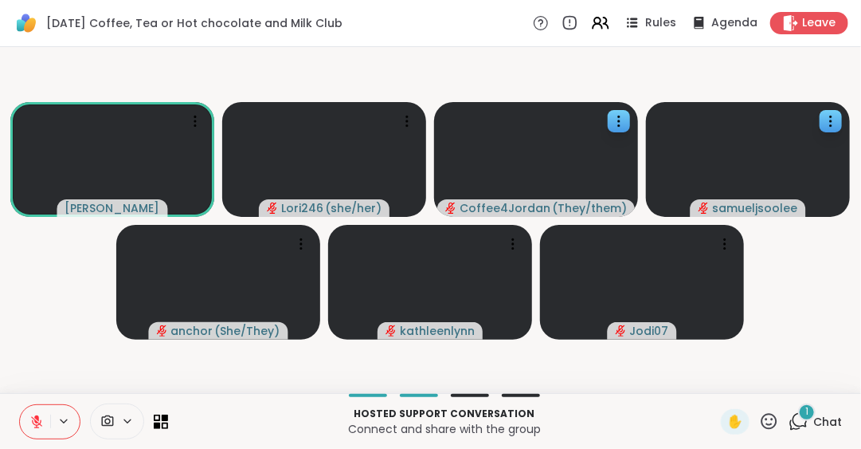
click at [57, 296] on video-player-container "[PERSON_NAME] Lori246 ( she/her ) Coffee4Jordan ( They/them ) samueljsoolee anc…" at bounding box center [431, 219] width 842 height 333
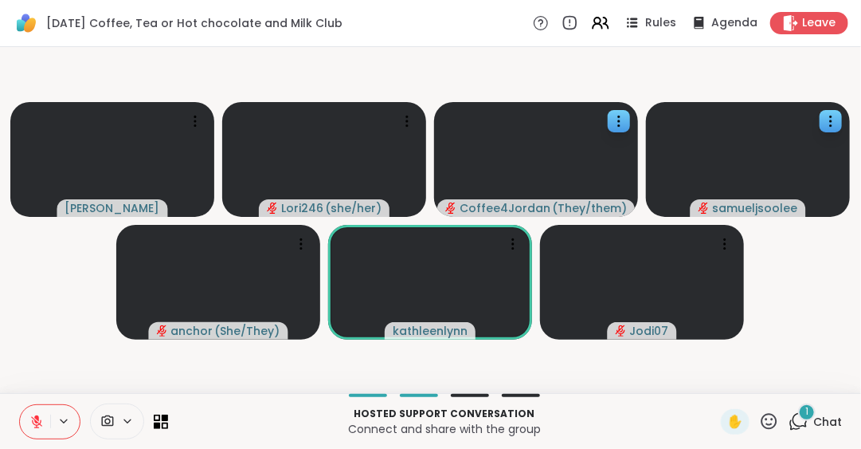
click at [759, 419] on icon at bounding box center [769, 421] width 20 height 20
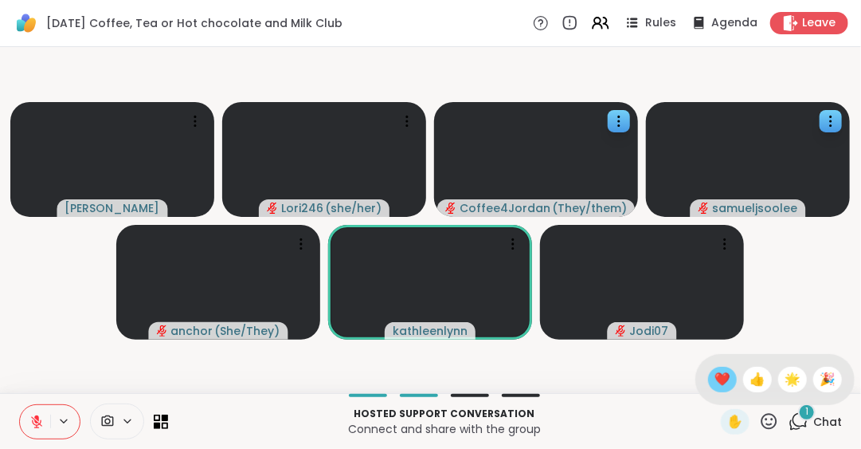
click at [715, 382] on span "❤️" at bounding box center [723, 379] width 16 height 19
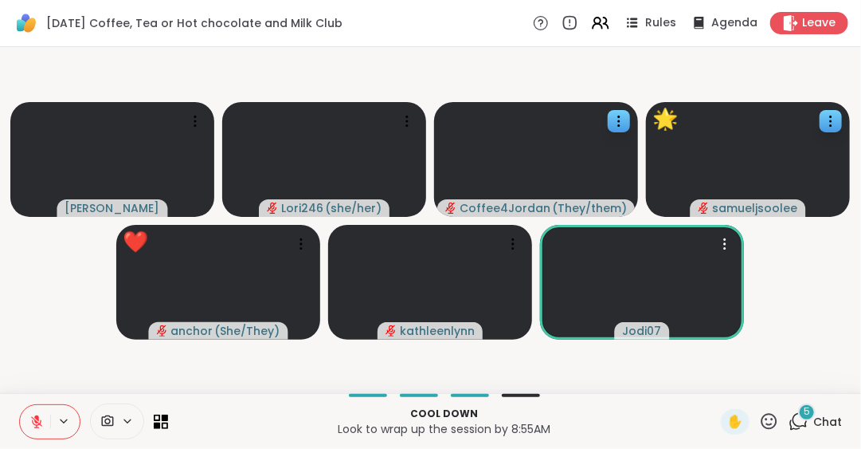
drag, startPoint x: 727, startPoint y: 244, endPoint x: 779, endPoint y: 260, distance: 54.9
click at [779, 260] on video-player-container "[PERSON_NAME] Lori246 ( she/her ) Coffee4Jordan ( They/them ) 🌟 [PERSON_NAME] 🌟…" at bounding box center [431, 219] width 842 height 333
click at [726, 240] on icon at bounding box center [725, 244] width 16 height 16
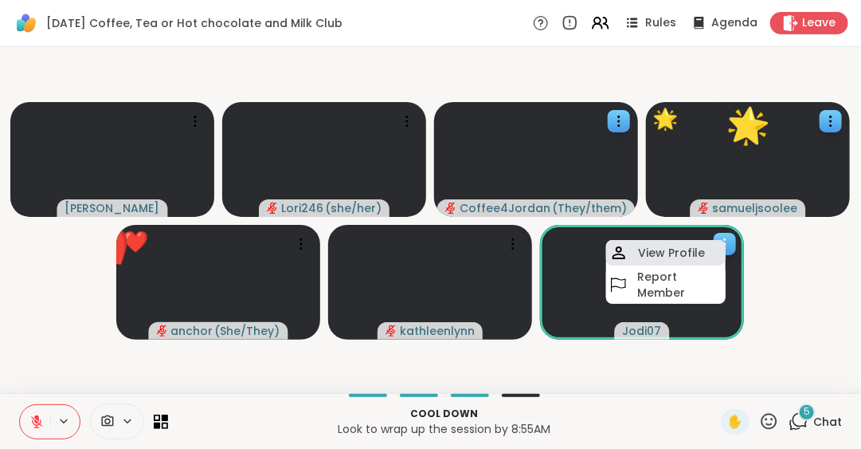
click at [706, 245] on div "View Profile" at bounding box center [666, 252] width 120 height 25
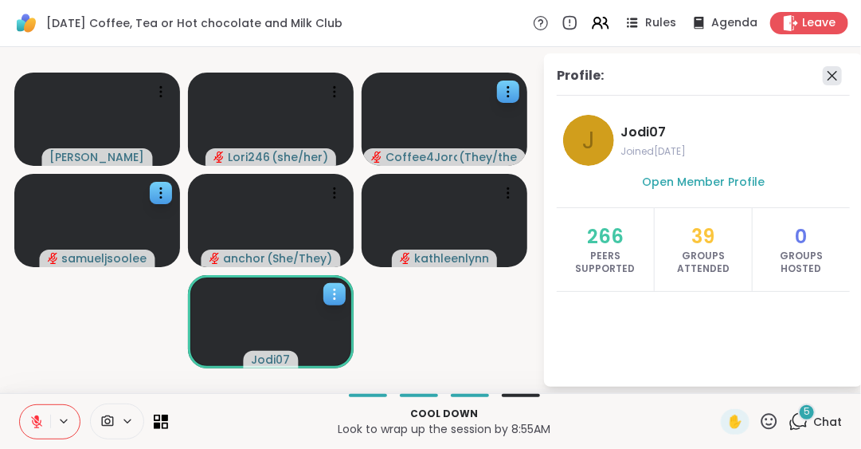
click at [833, 75] on icon at bounding box center [833, 76] width 10 height 10
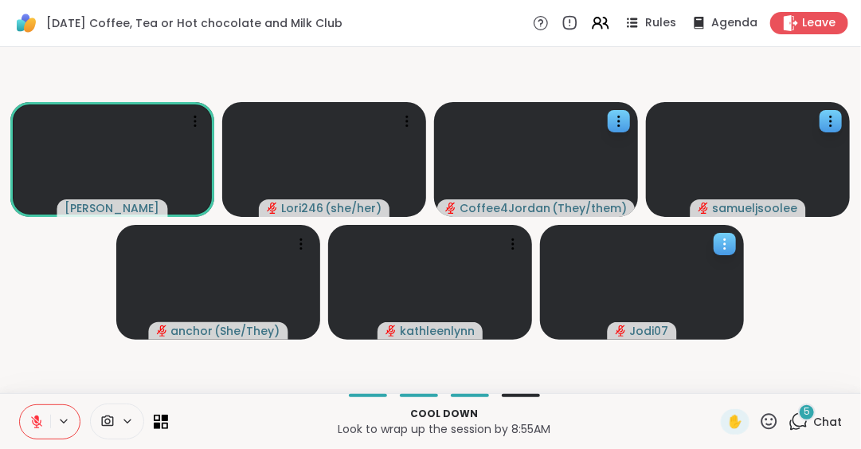
click at [760, 413] on icon at bounding box center [769, 421] width 20 height 20
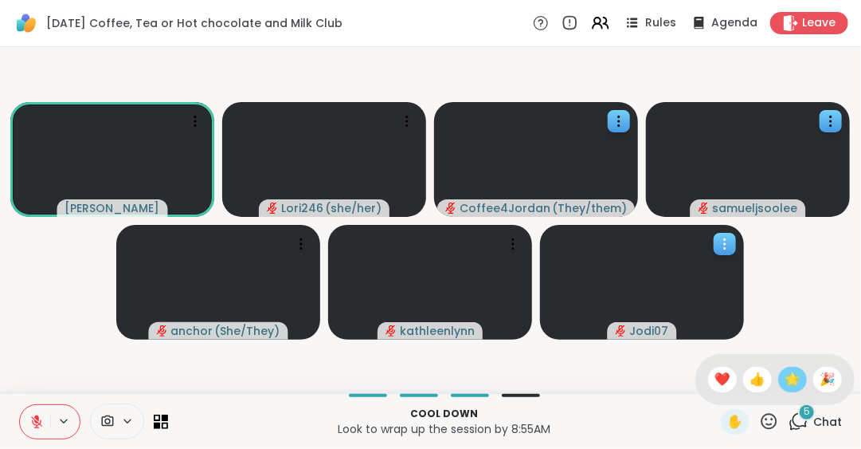
click at [785, 374] on span "🌟" at bounding box center [793, 379] width 16 height 19
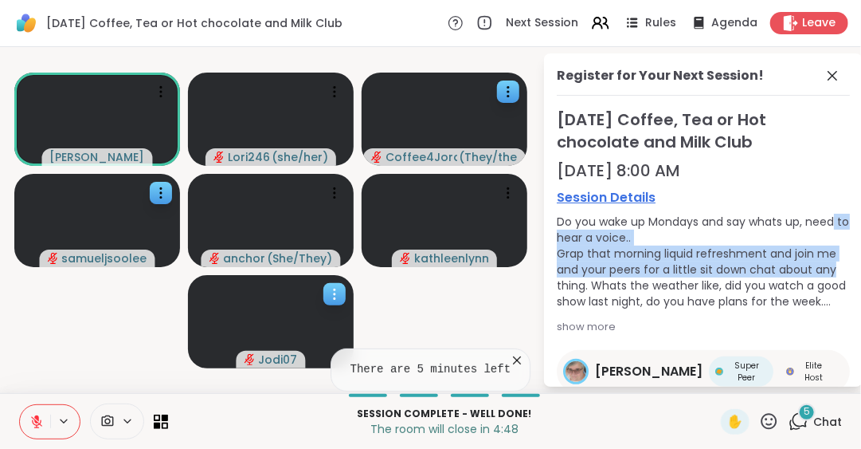
drag, startPoint x: 841, startPoint y: 227, endPoint x: 841, endPoint y: 264, distance: 36.6
click at [841, 264] on div "Register for Your Next Session! [DATE] Coffee, Tea or Hot chocolate and Milk Cl…" at bounding box center [703, 219] width 319 height 333
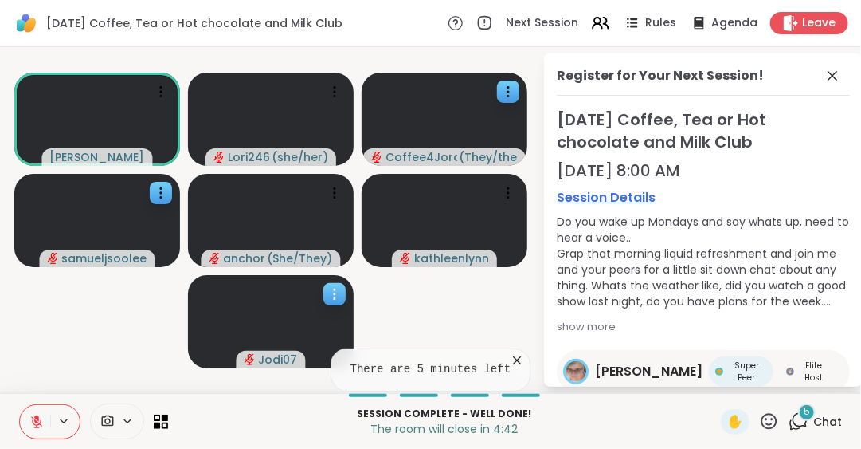
drag, startPoint x: 498, startPoint y: 301, endPoint x: 421, endPoint y: 308, distance: 76.8
click at [421, 308] on video-player-container "[PERSON_NAME] Lori246 ( she/her ) Coffee4Jordan ( They/them ) samueljsoolee anc…" at bounding box center [271, 219] width 523 height 333
click at [36, 419] on icon at bounding box center [36, 421] width 14 height 14
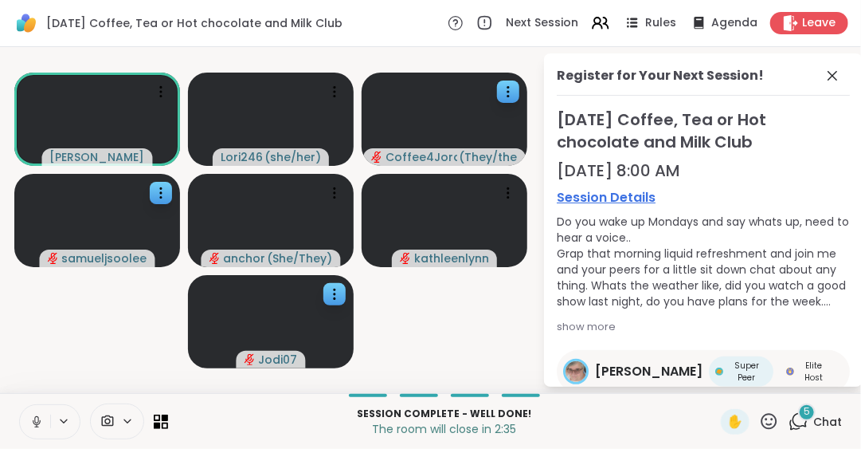
click at [32, 418] on icon at bounding box center [36, 421] width 14 height 14
click at [760, 416] on icon at bounding box center [769, 421] width 20 height 20
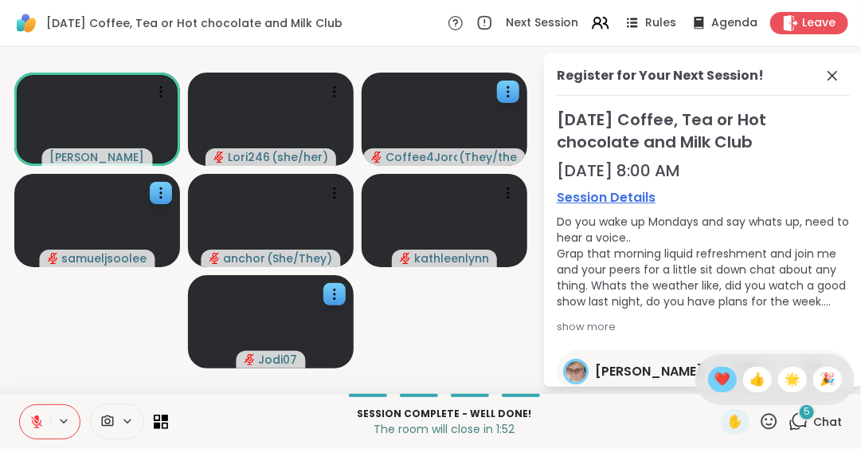
click at [715, 382] on span "❤️" at bounding box center [723, 379] width 16 height 19
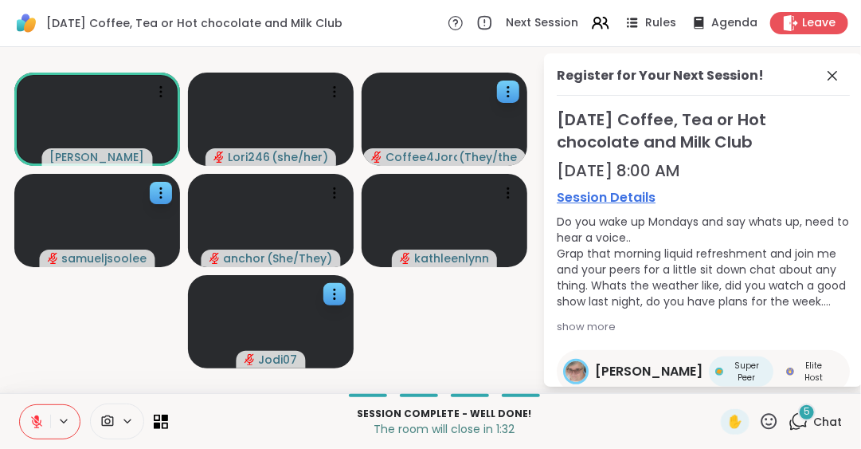
click at [813, 417] on span "Chat" at bounding box center [827, 422] width 29 height 16
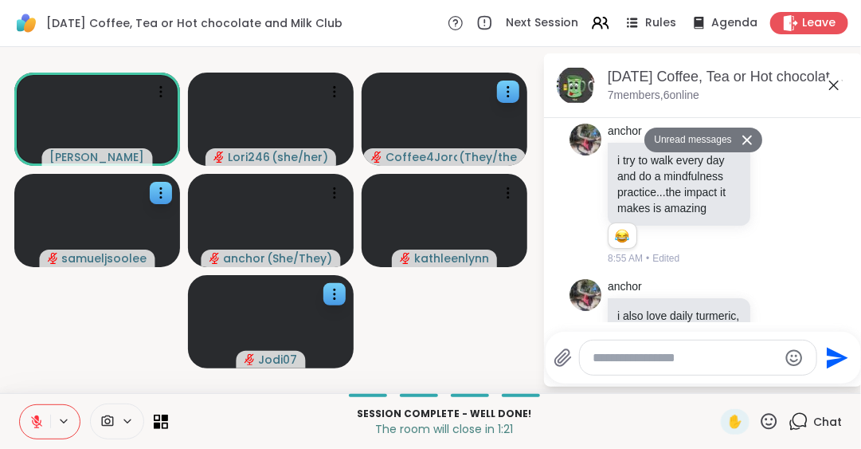
scroll to position [1895, 0]
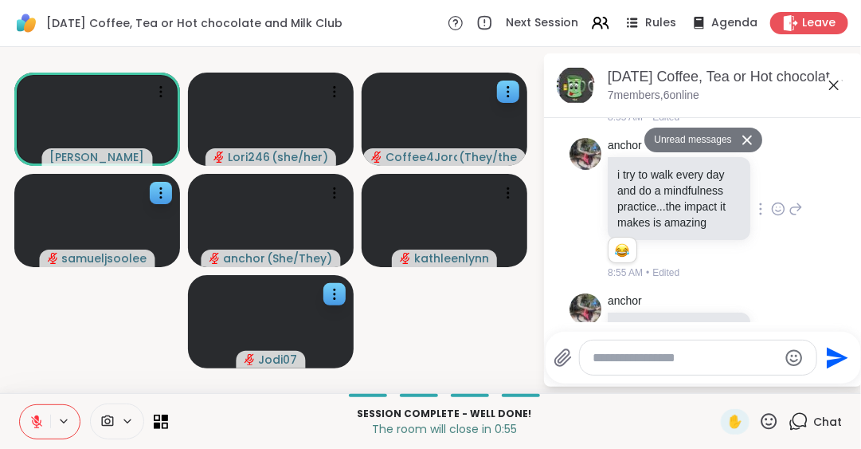
click at [771, 217] on icon at bounding box center [778, 209] width 14 height 16
click at [764, 206] on ul at bounding box center [778, 183] width 185 height 45
click at [771, 217] on icon at bounding box center [778, 209] width 14 height 16
click at [736, 190] on div "Select Reaction: Thumbs up" at bounding box center [743, 183] width 14 height 14
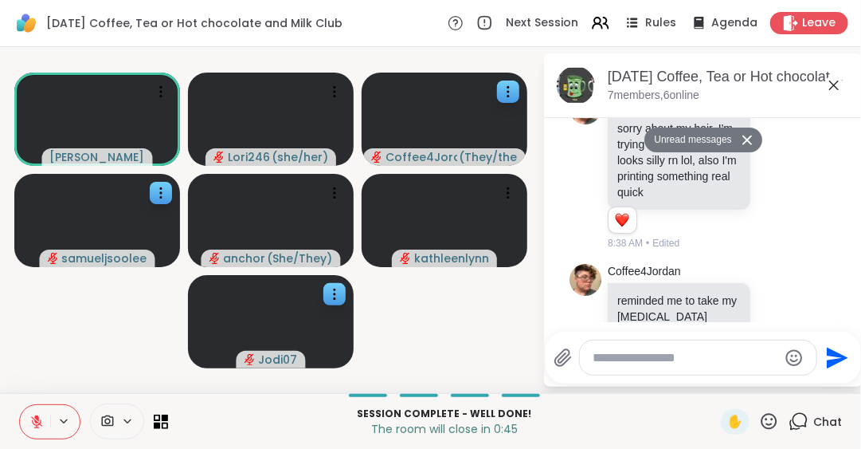
scroll to position [1450, 0]
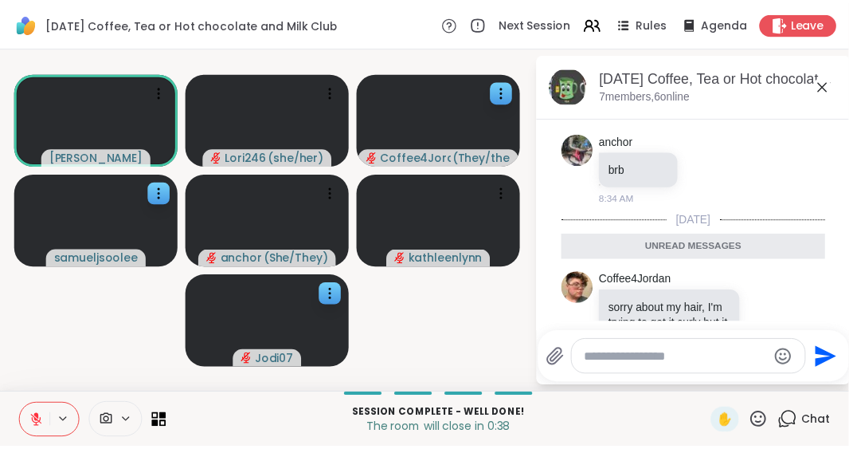
scroll to position [1271, 0]
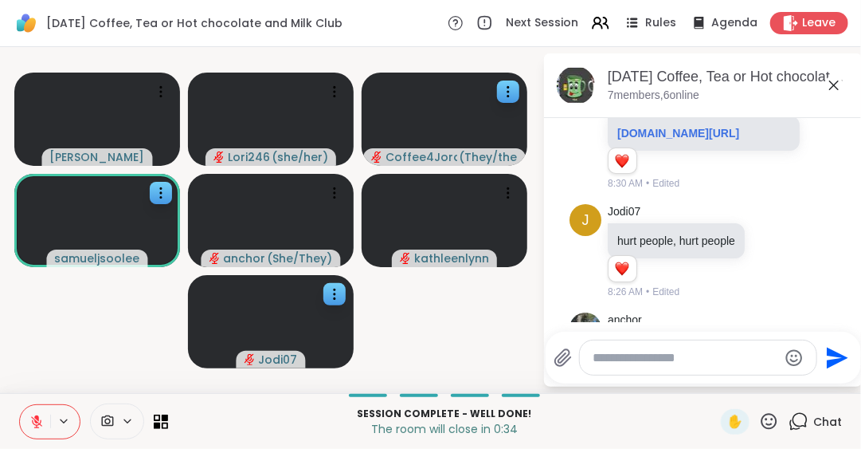
click at [833, 85] on icon at bounding box center [834, 85] width 10 height 10
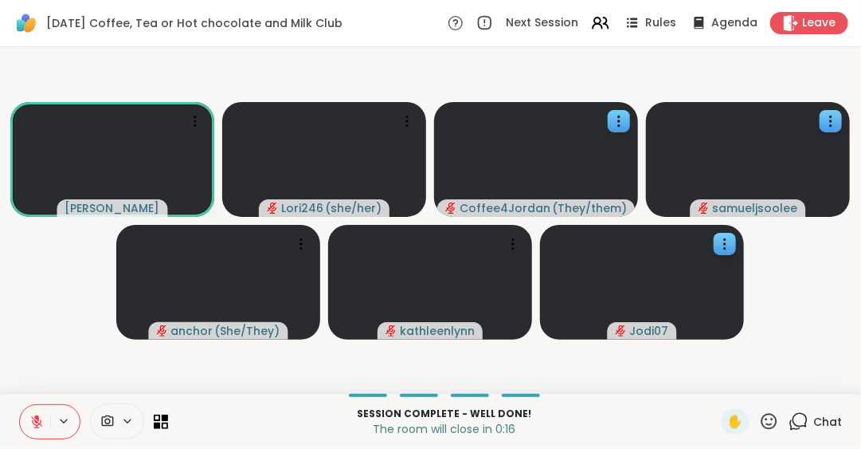
click at [759, 417] on icon at bounding box center [769, 421] width 20 height 20
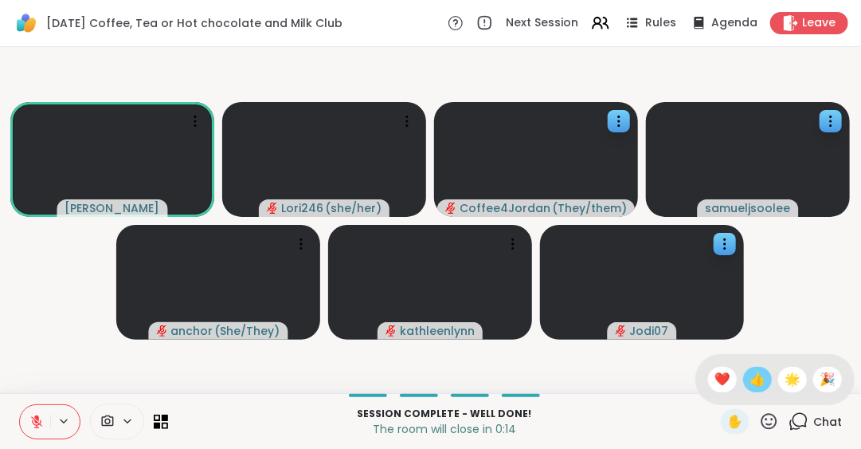
click at [750, 378] on span "👍" at bounding box center [758, 379] width 16 height 19
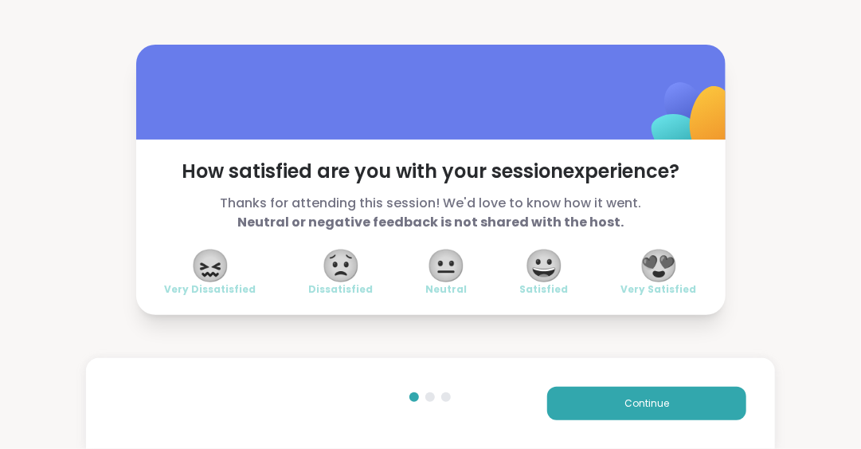
click at [649, 261] on span "😍" at bounding box center [659, 265] width 40 height 29
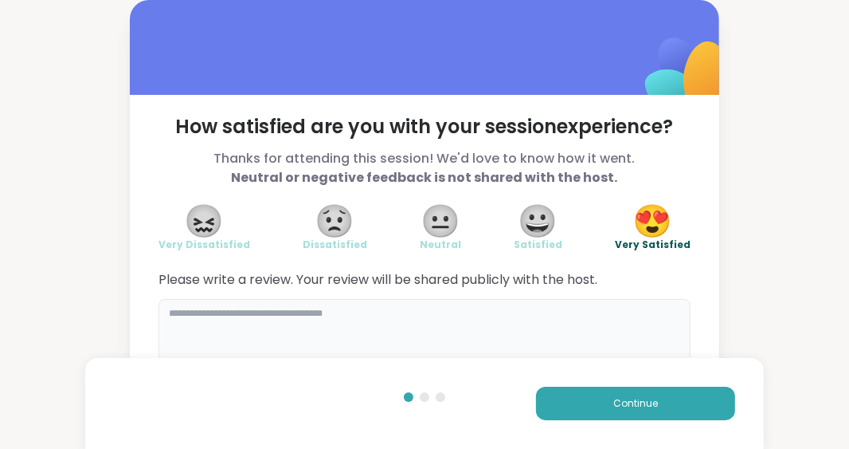
click at [184, 311] on textarea at bounding box center [425, 337] width 532 height 76
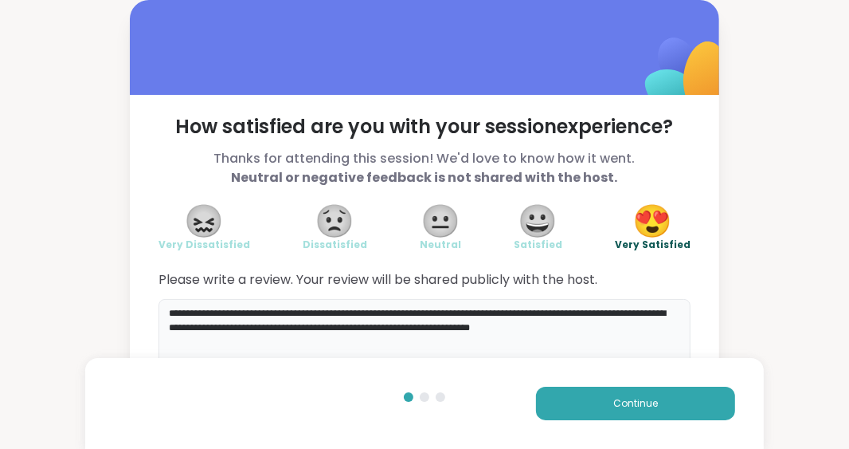
click at [208, 343] on textarea "**********" at bounding box center [425, 337] width 532 height 76
click at [395, 347] on textarea "**********" at bounding box center [425, 337] width 532 height 76
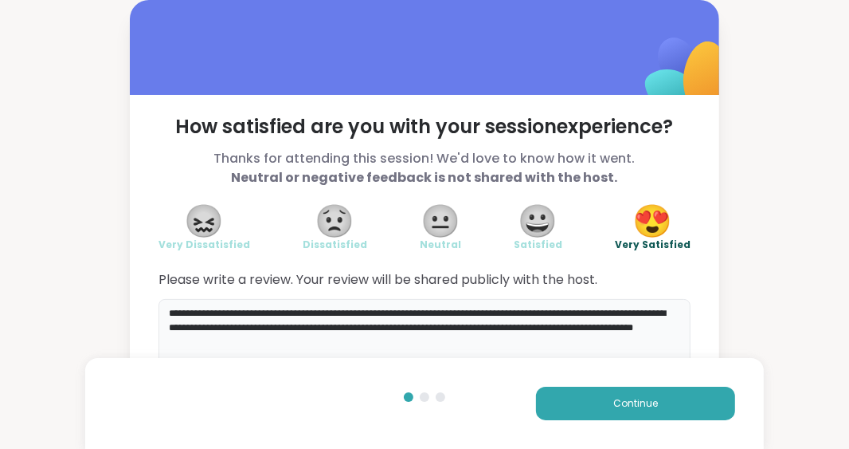
click at [395, 347] on textarea "**********" at bounding box center [425, 337] width 532 height 76
click at [413, 343] on textarea "**********" at bounding box center [425, 337] width 532 height 76
click at [419, 347] on textarea "**********" at bounding box center [425, 337] width 532 height 76
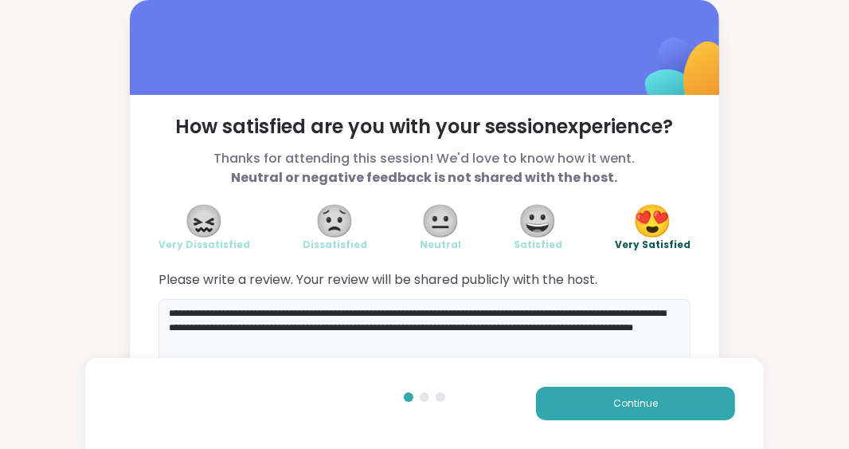
click at [419, 347] on textarea "**********" at bounding box center [425, 337] width 532 height 76
click at [419, 374] on div "Continue" at bounding box center [425, 403] width 680 height 91
click at [411, 345] on textarea "**********" at bounding box center [425, 337] width 532 height 76
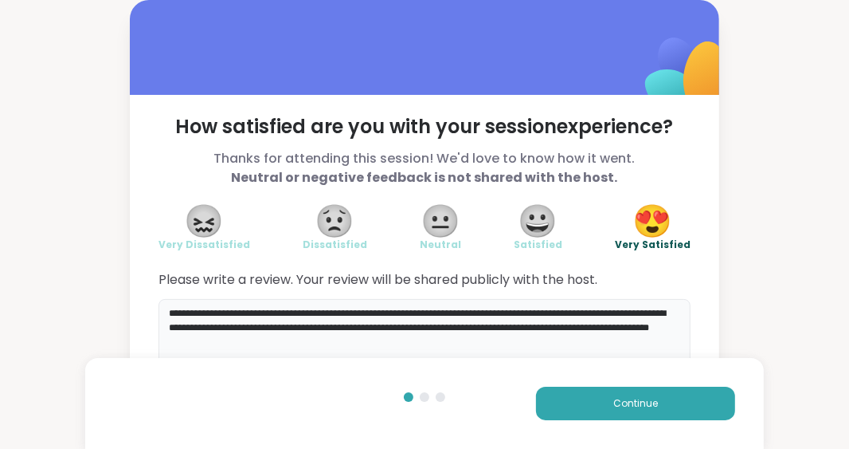
click at [411, 345] on textarea "**********" at bounding box center [425, 337] width 532 height 76
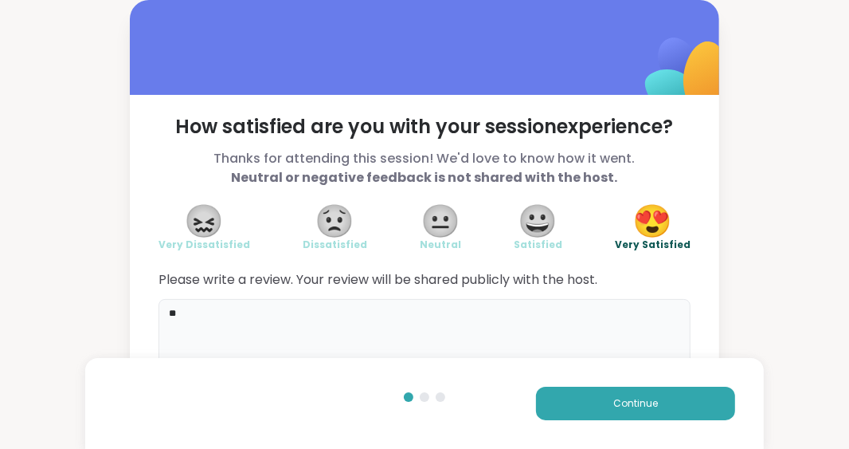
click at [411, 345] on textarea "**" at bounding box center [425, 337] width 532 height 76
type textarea "*"
click at [411, 345] on textarea at bounding box center [425, 337] width 532 height 76
click at [428, 324] on textarea "**" at bounding box center [425, 337] width 532 height 76
click at [428, 324] on textarea "*********" at bounding box center [425, 337] width 532 height 76
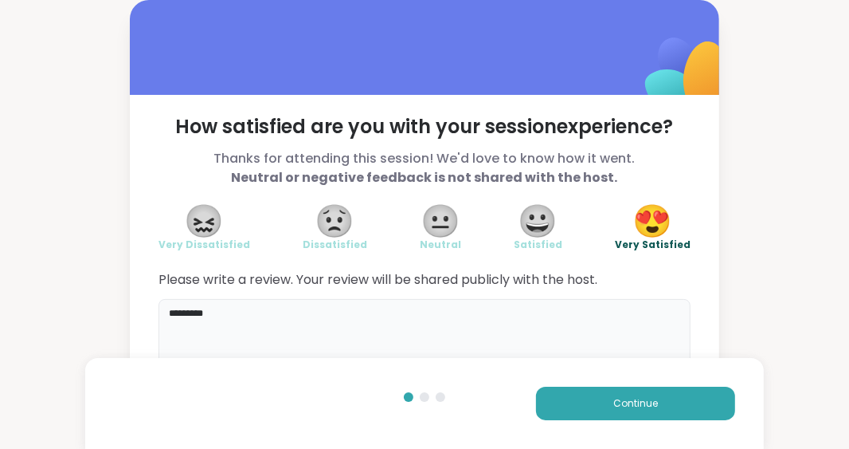
click at [428, 324] on textarea "*********" at bounding box center [425, 337] width 532 height 76
click at [428, 324] on textarea "*" at bounding box center [425, 337] width 532 height 76
type textarea "*"
click at [428, 324] on textarea "*" at bounding box center [425, 337] width 532 height 76
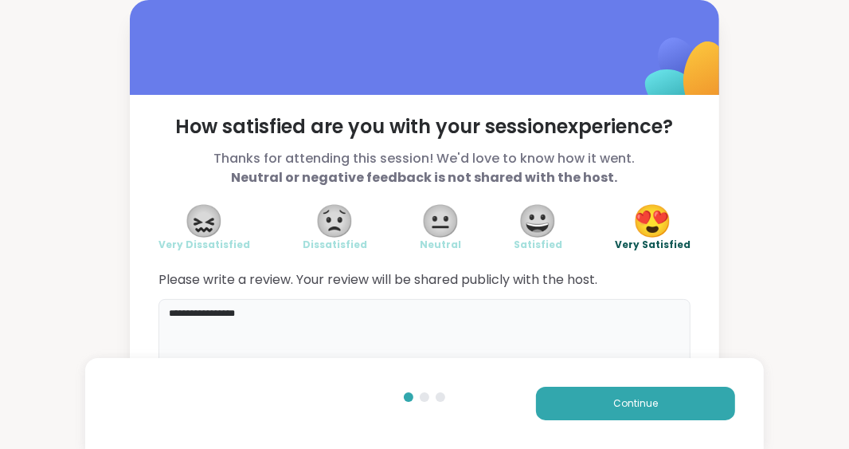
click at [428, 305] on textarea "**********" at bounding box center [425, 337] width 532 height 76
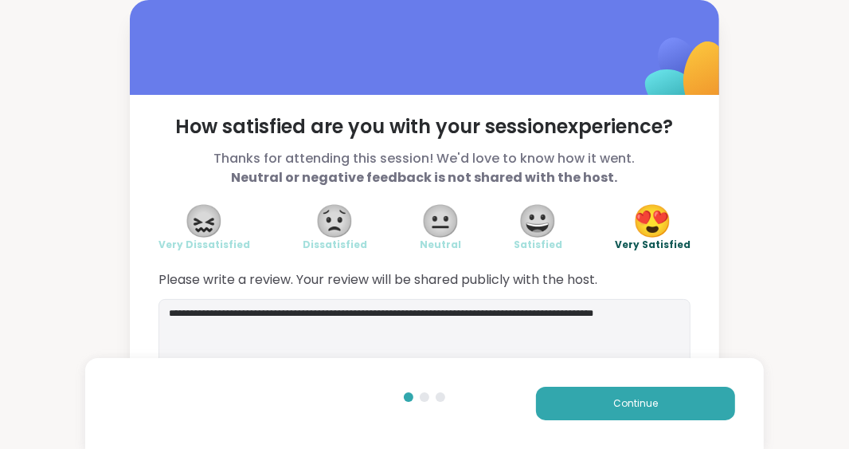
click at [421, 245] on span "Neutral" at bounding box center [440, 244] width 41 height 13
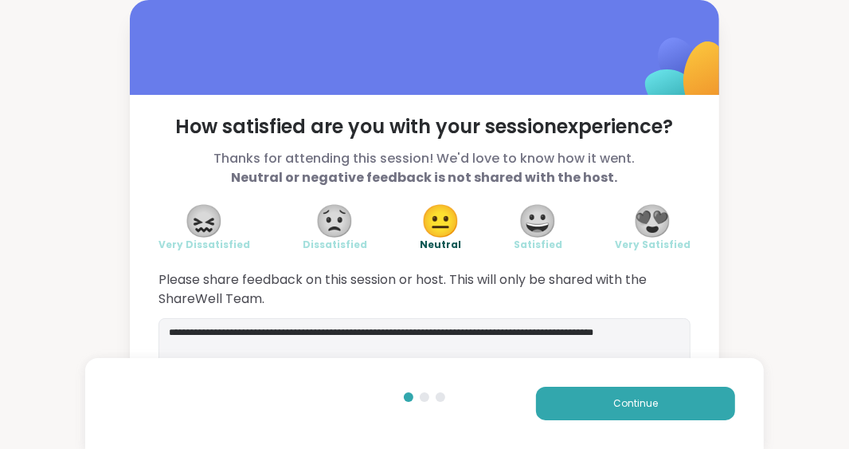
scroll to position [53, 0]
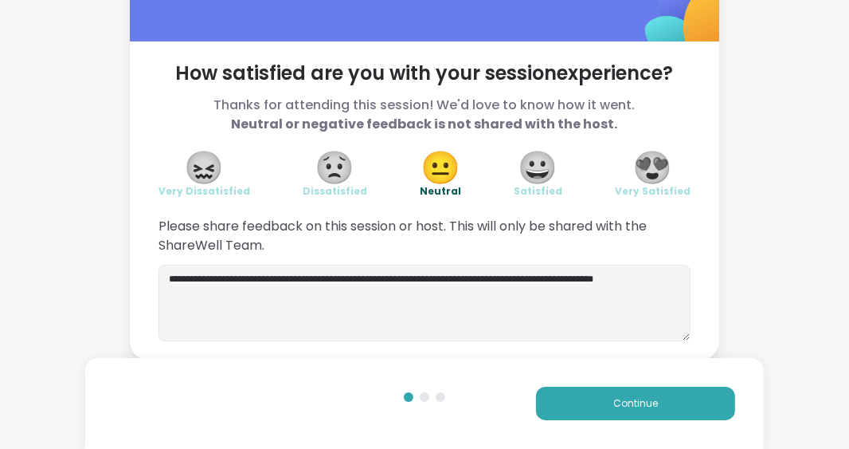
click at [660, 168] on span "😍" at bounding box center [653, 167] width 40 height 29
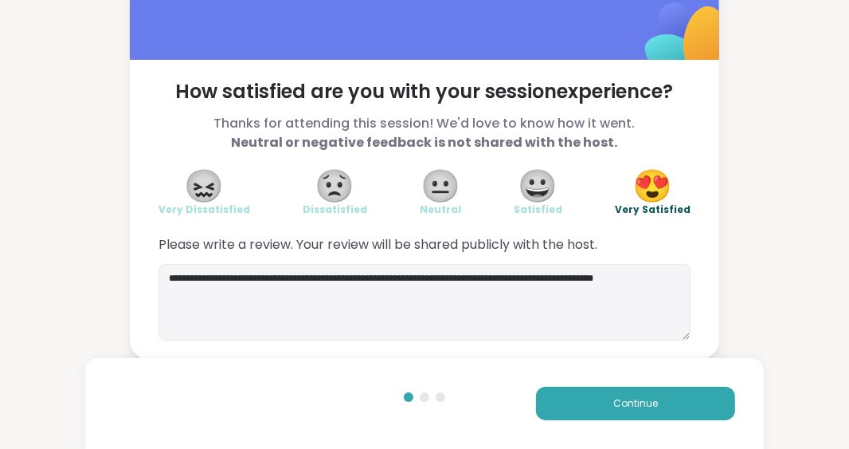
scroll to position [34, 0]
click at [193, 290] on textarea "**********" at bounding box center [425, 303] width 532 height 76
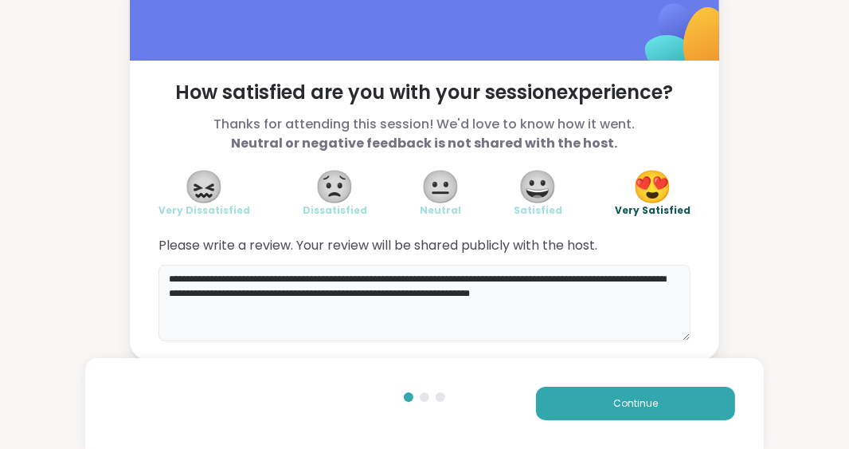
click at [214, 293] on textarea "**********" at bounding box center [425, 303] width 532 height 76
click at [641, 292] on textarea "**********" at bounding box center [425, 303] width 532 height 76
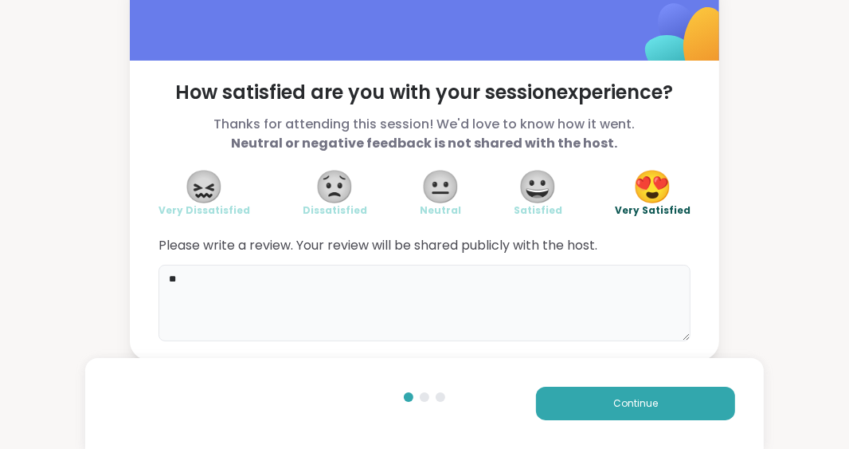
click at [691, 210] on div "How satisfied are you with your session experience? Thanks for attending this s…" at bounding box center [425, 211] width 590 height 300
type textarea "**"
click at [649, 402] on span "Continue" at bounding box center [635, 403] width 45 height 14
